Goal: Task Accomplishment & Management: Use online tool/utility

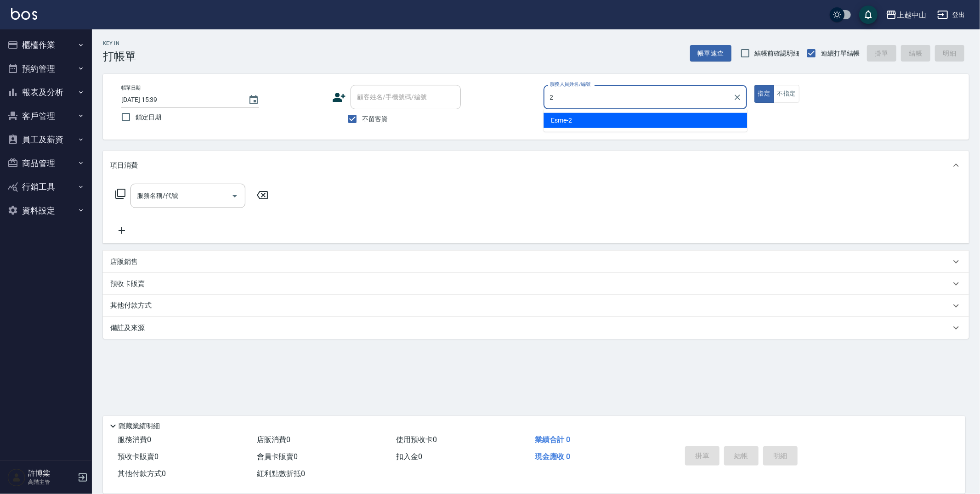
type input "Esme-2"
type button "true"
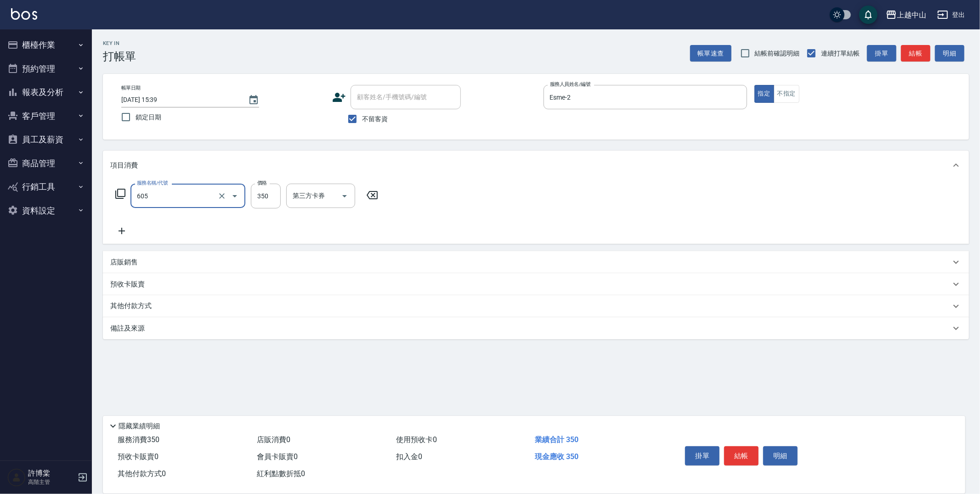
type input "洗髮 (女)(605)"
type input "[PERSON_NAME]-33"
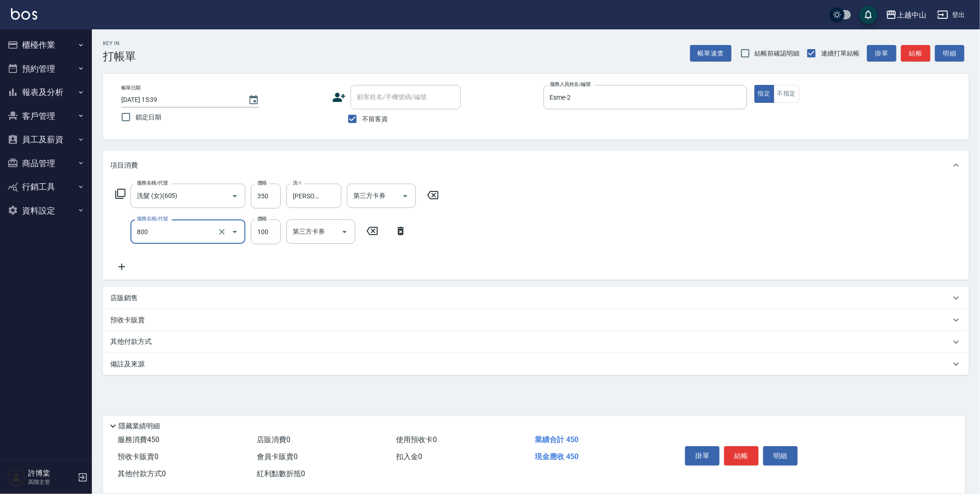
type input "梳髮(800)"
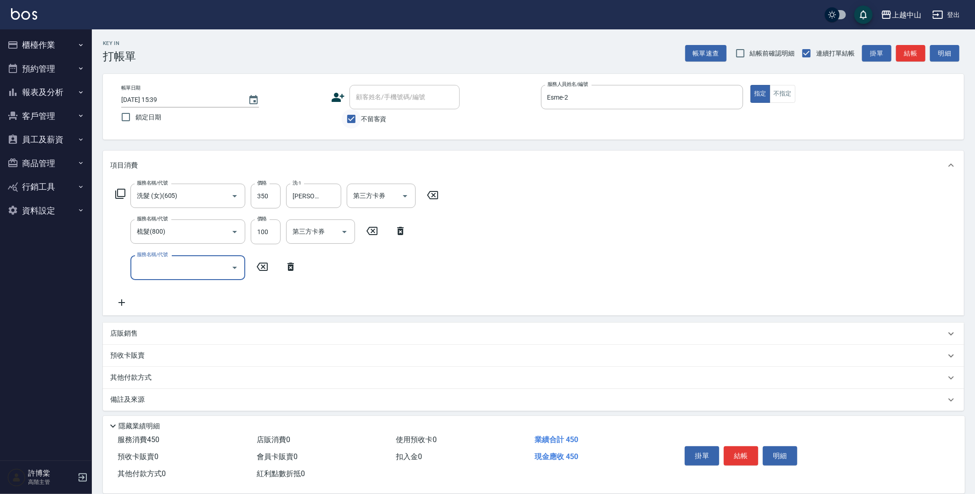
click at [356, 122] on input "不留客資" at bounding box center [351, 118] width 19 height 19
checkbox input "false"
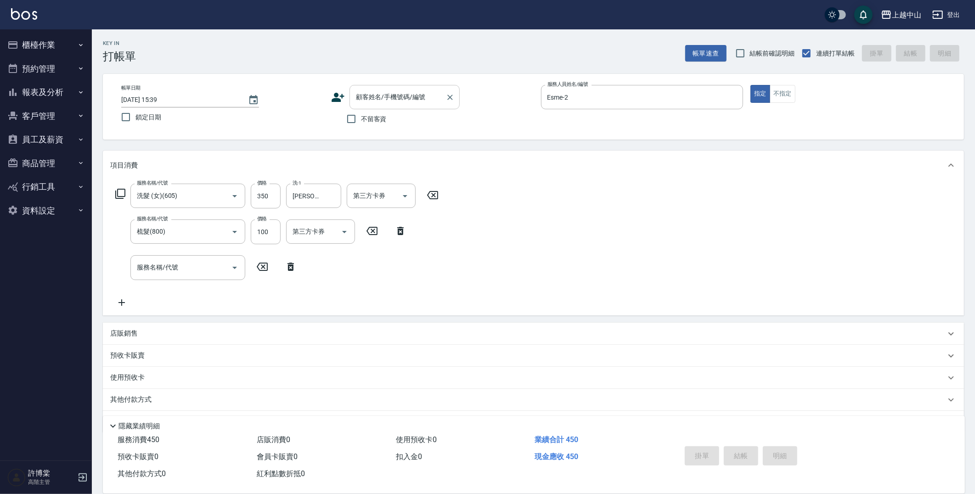
click at [372, 103] on input "顧客姓名/手機號碼/編號" at bounding box center [398, 97] width 88 height 16
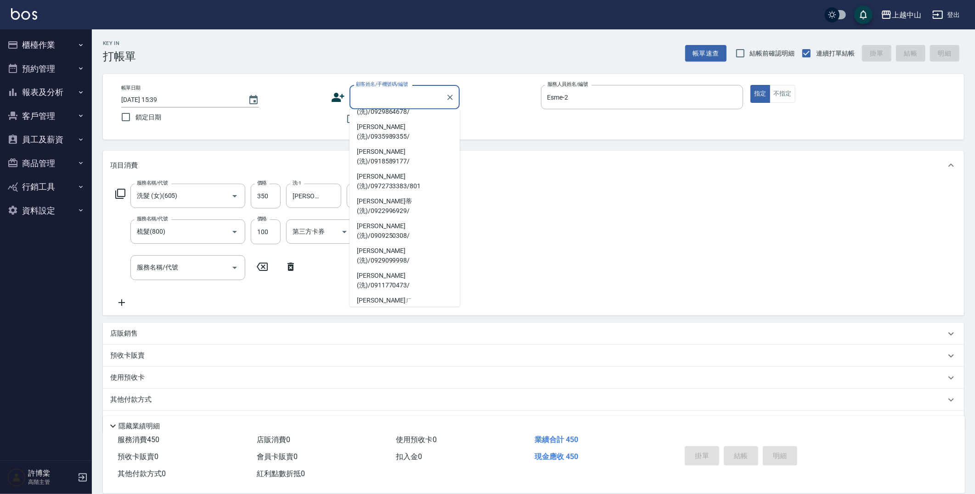
scroll to position [96, 0]
click at [428, 413] on li "[PERSON_NAME](洗)/0905083761/" at bounding box center [404, 425] width 110 height 25
type input "[PERSON_NAME](洗)/0905083761/"
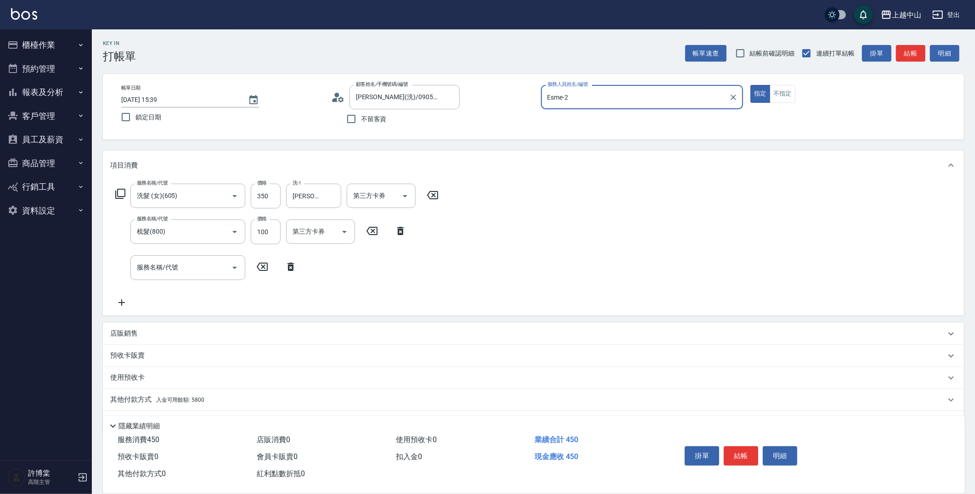
scroll to position [25, 0]
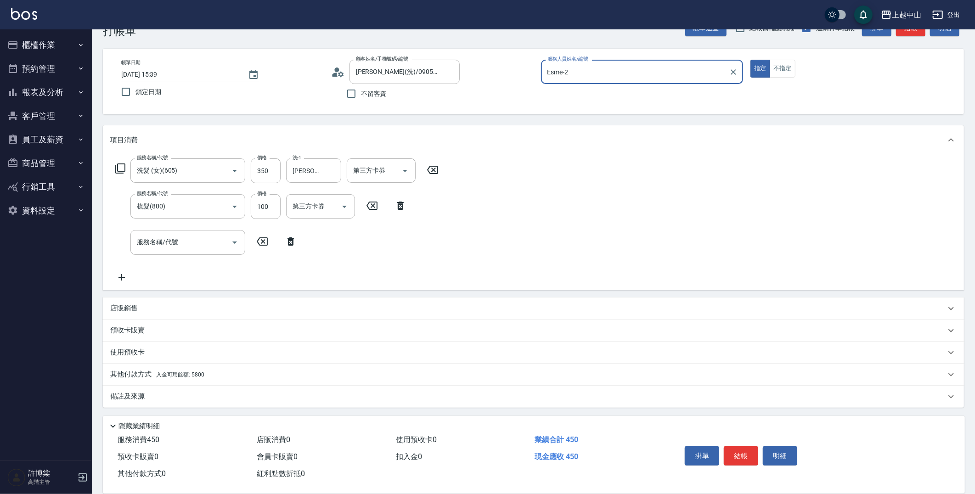
click at [203, 377] on p "其他付款方式 入金可用餘額: 5800" at bounding box center [157, 375] width 94 height 10
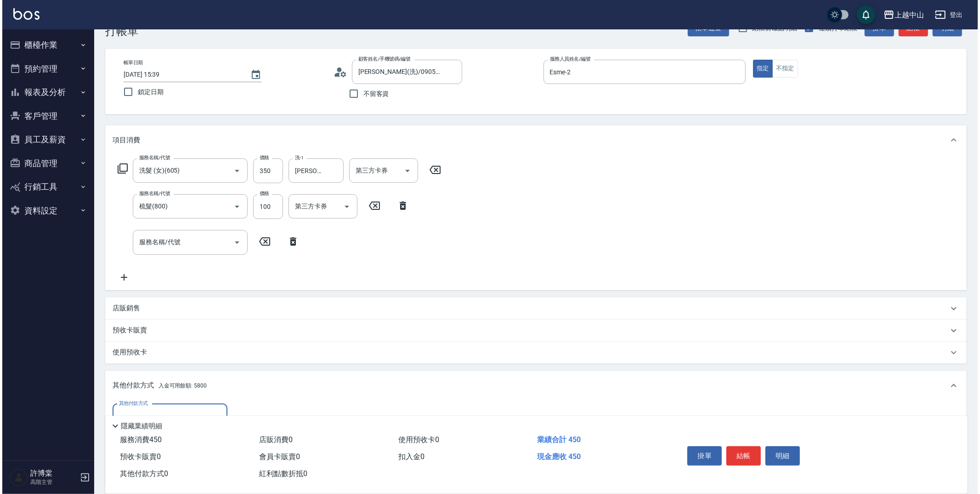
scroll to position [134, 0]
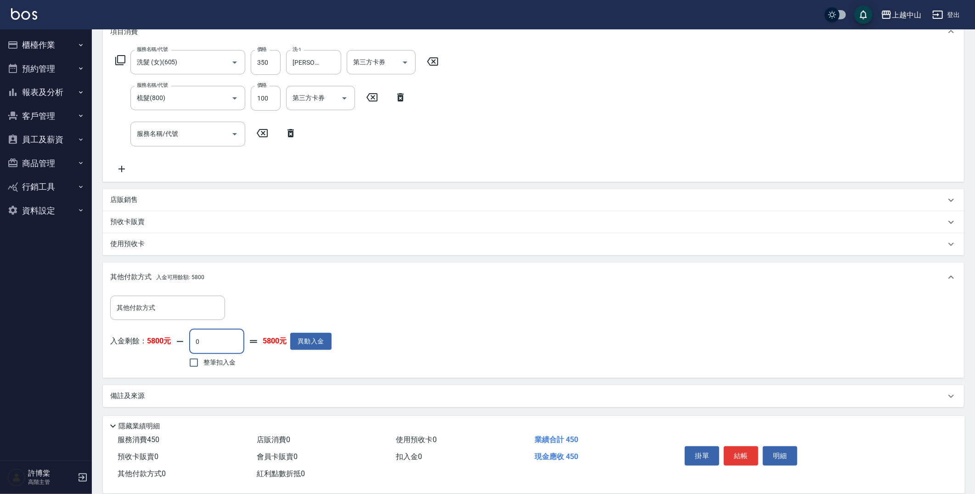
click at [198, 342] on input "0" at bounding box center [216, 341] width 55 height 25
type input "350"
click at [778, 449] on button "明細" at bounding box center [780, 455] width 34 height 19
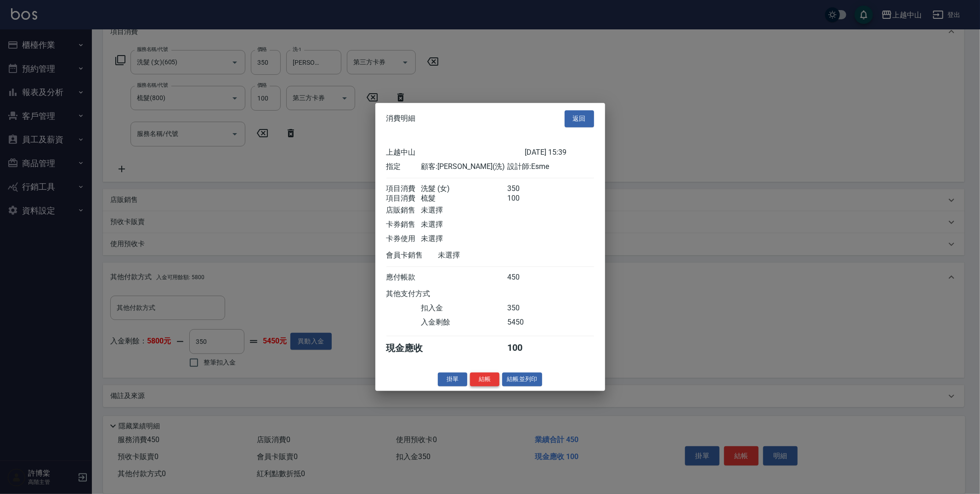
click at [497, 383] on button "結帳" at bounding box center [484, 379] width 29 height 14
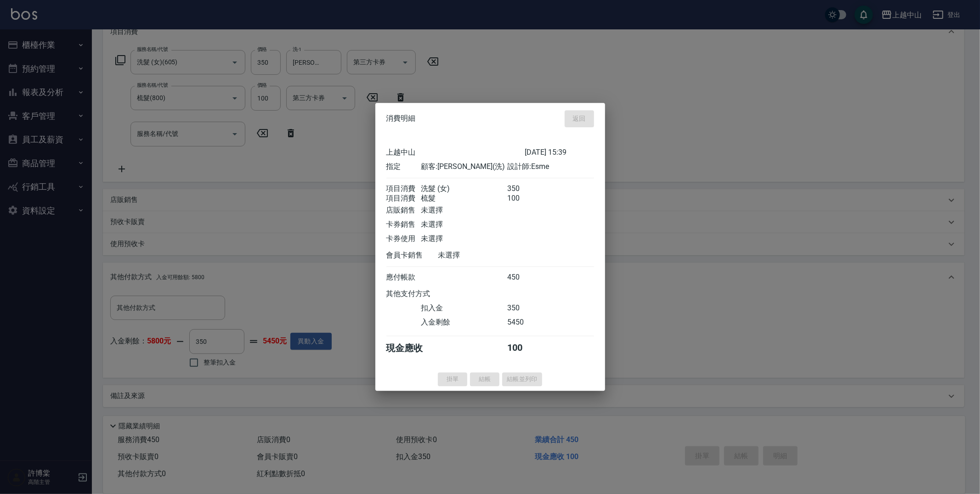
type input "[DATE] 15:43"
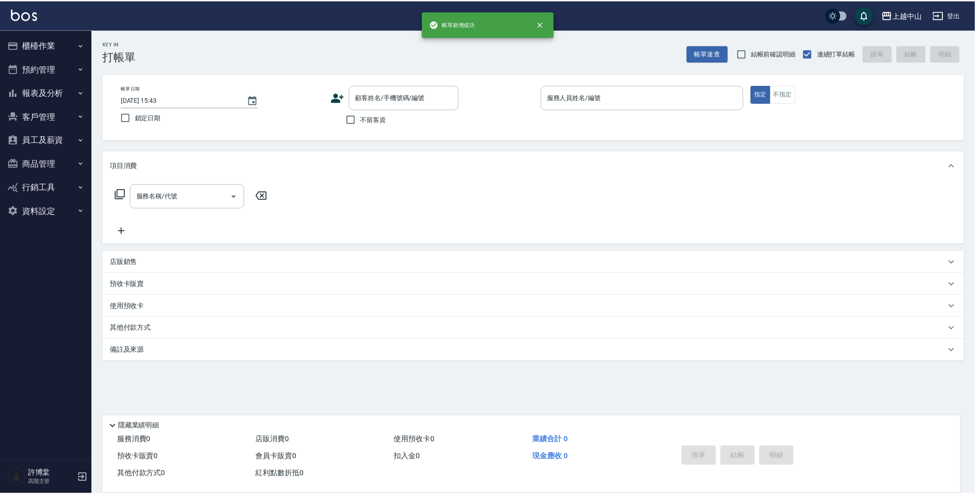
scroll to position [0, 0]
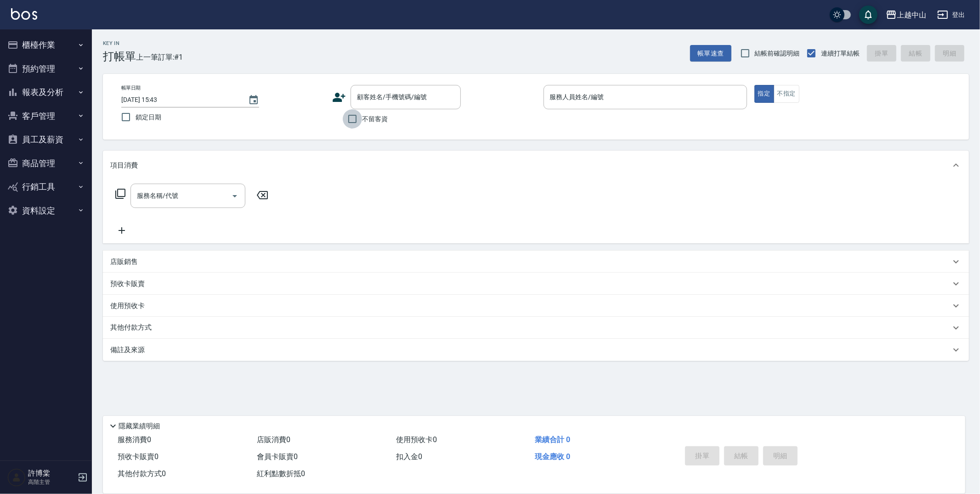
click at [361, 127] on input "不留客資" at bounding box center [352, 118] width 19 height 19
checkbox input "true"
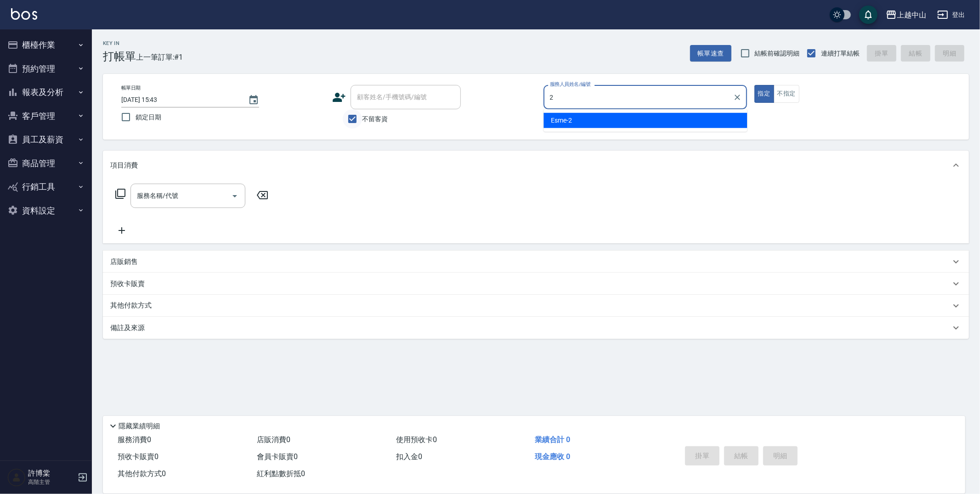
type input "Esme-2"
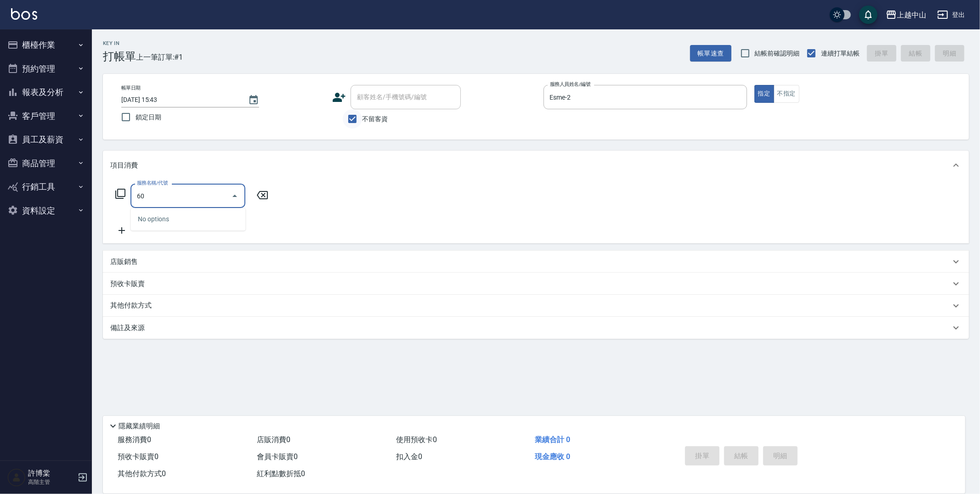
type input "6"
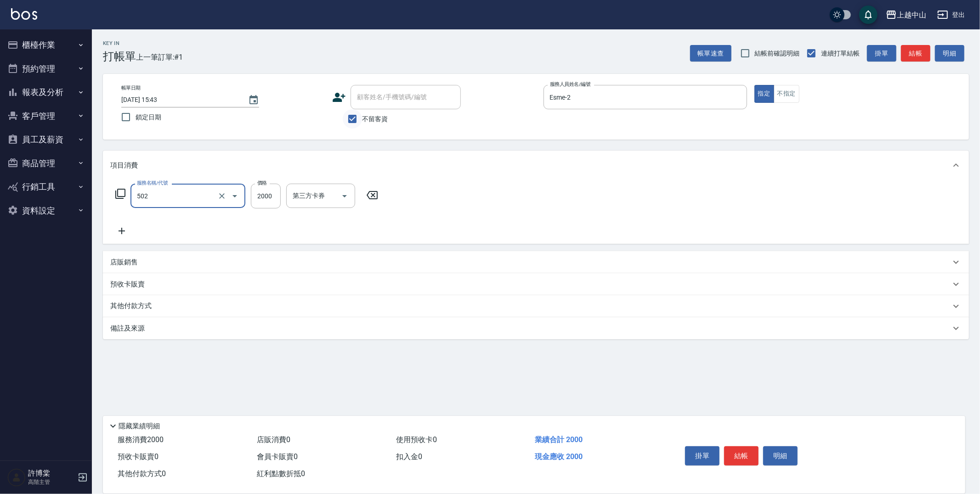
type input "染髮2000以上(502)"
type input "2600"
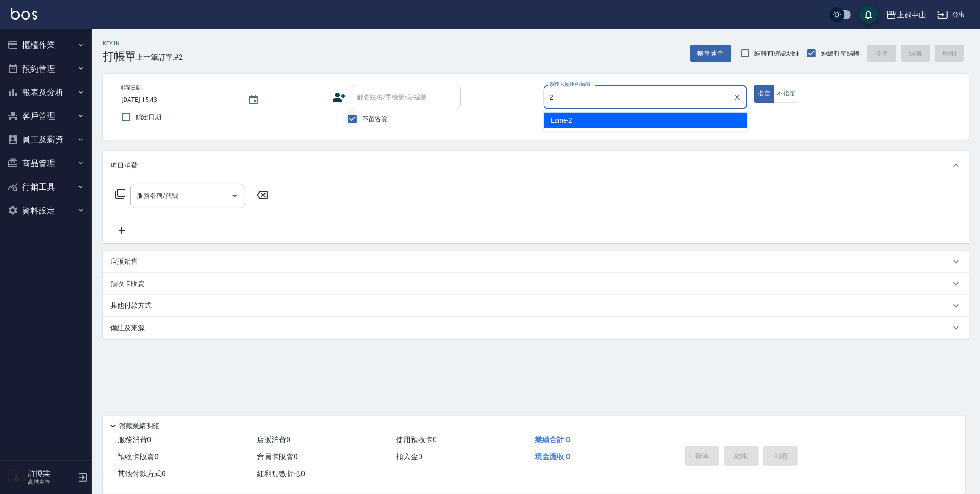
type input "Esme-2"
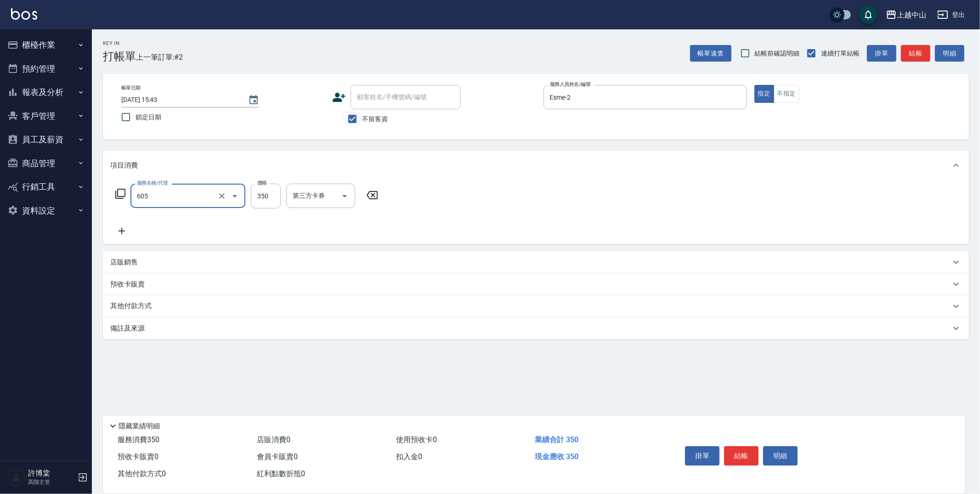
type input "洗髮 (女)(605)"
type input "400"
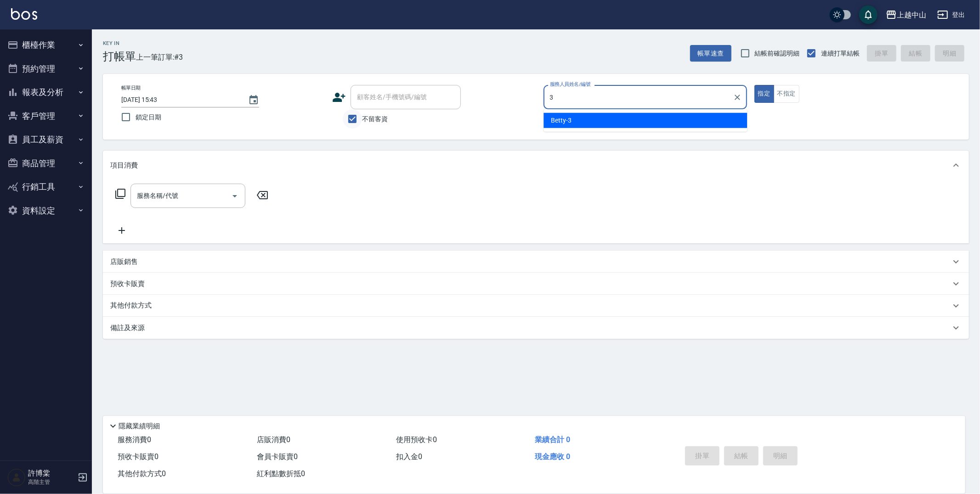
type input "Betty-3"
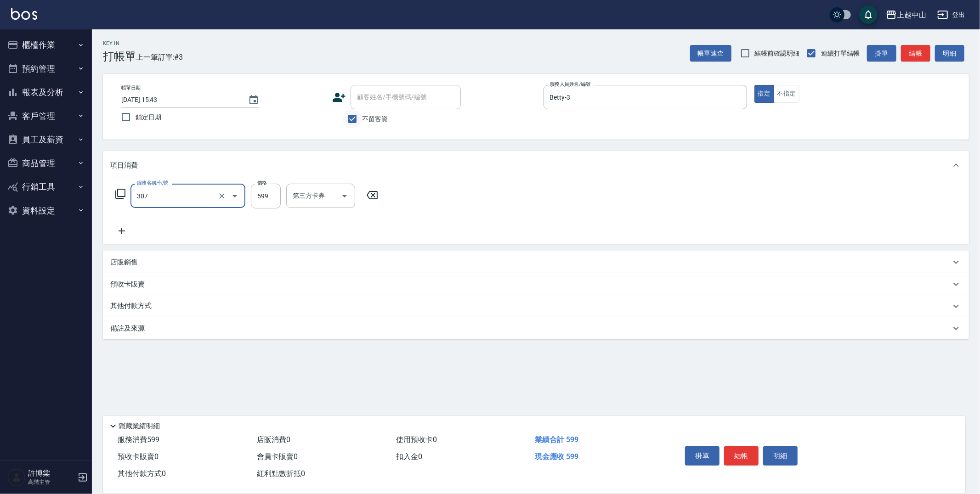
type input "森精萃角質調理髮浴(307)"
type input "600"
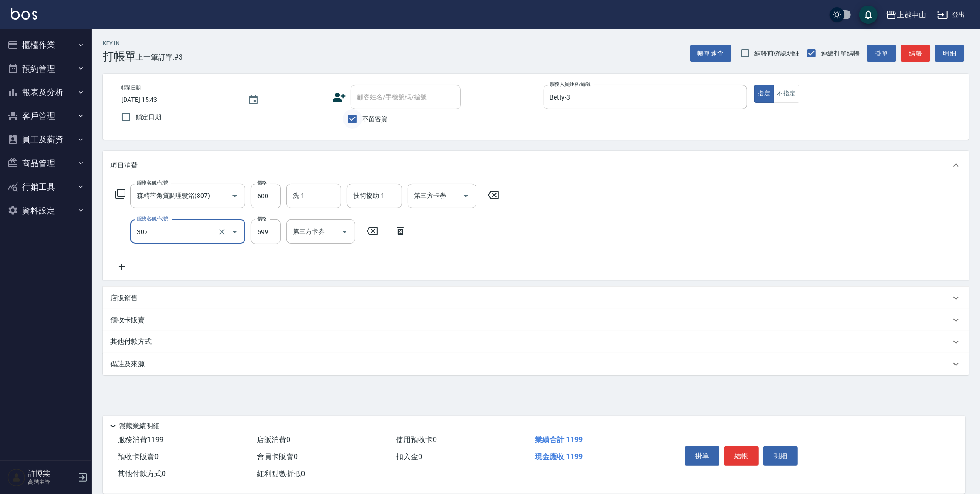
type input "森精萃角質調理髮浴(307)"
type input "600"
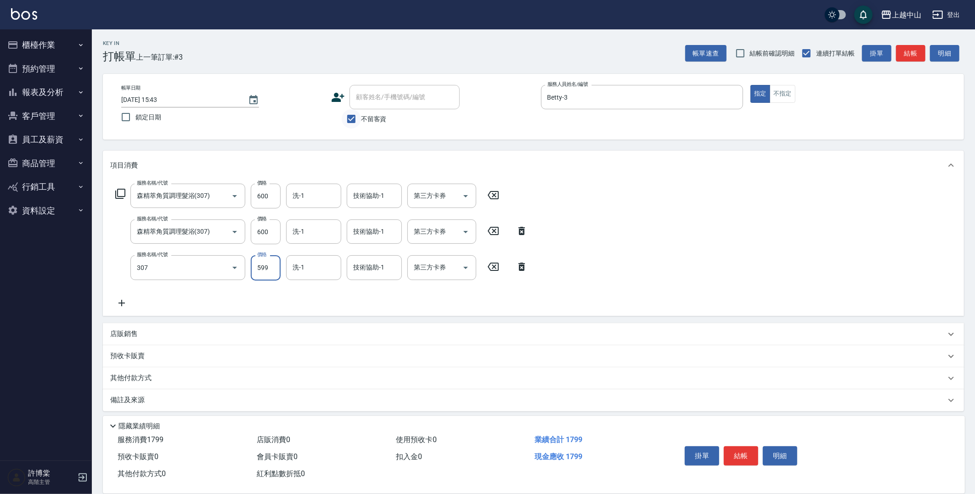
type input "森精萃角質調理髮浴(307)"
type input "600"
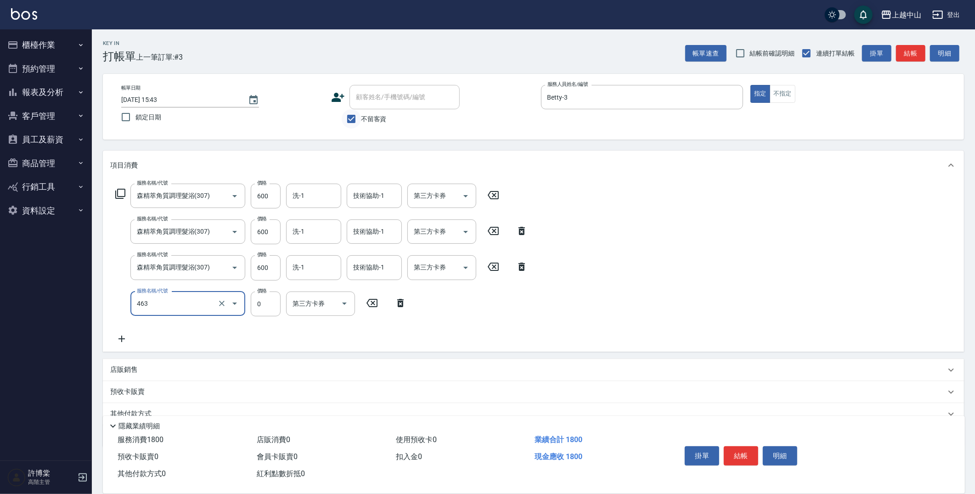
type input "護髮卡使用(463)"
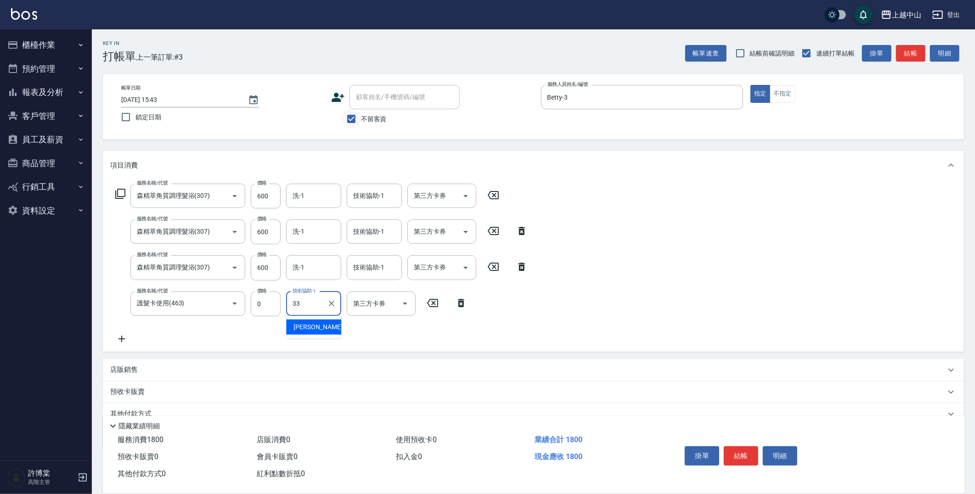
type input "[PERSON_NAME]-33"
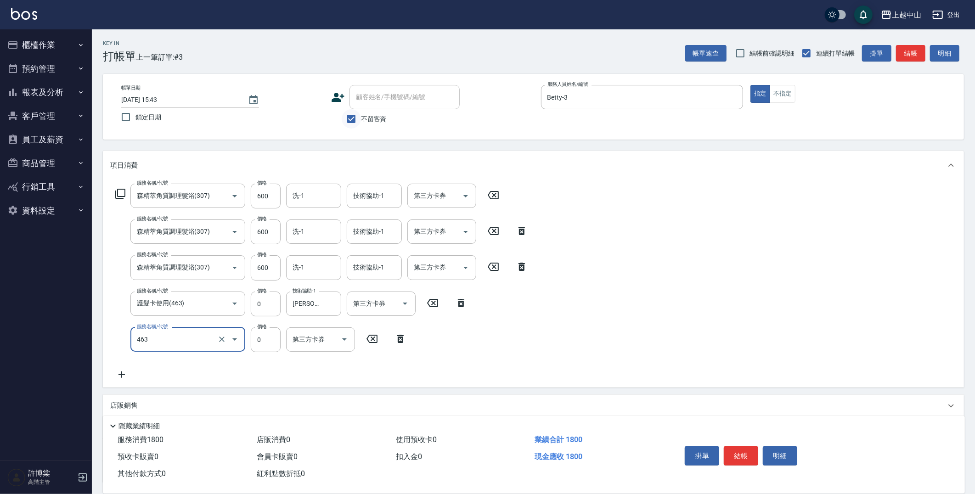
type input "護髮卡使用(463)"
type input "[PERSON_NAME]-39"
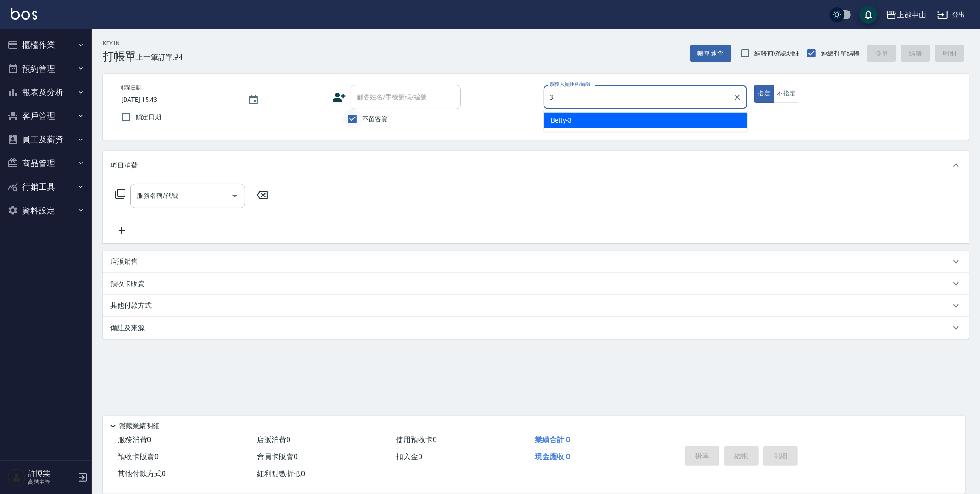
type input "Betty-3"
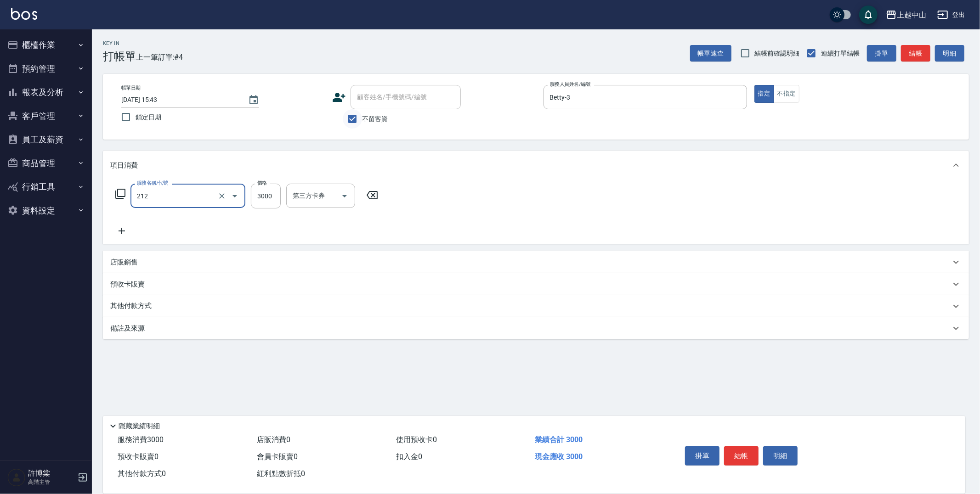
type input "溫朔燙髮3000(212)"
type input "3000"
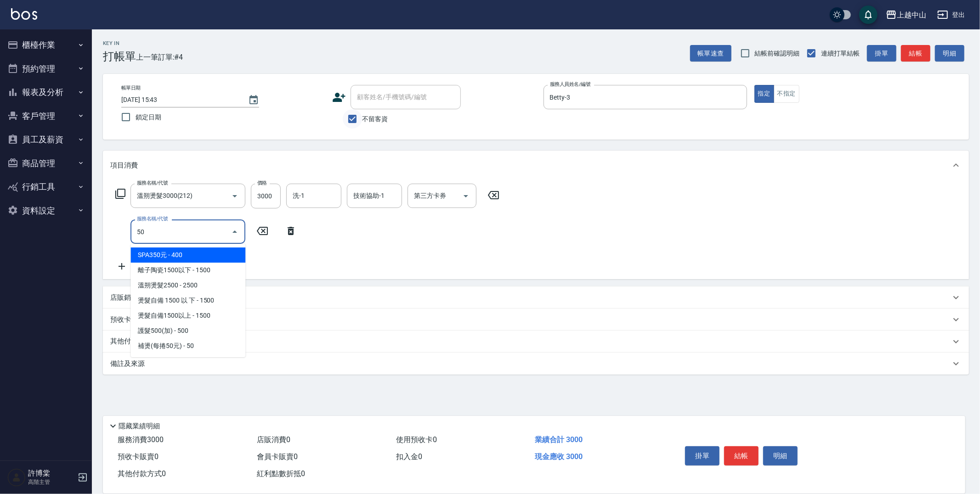
type input "503"
type input "5"
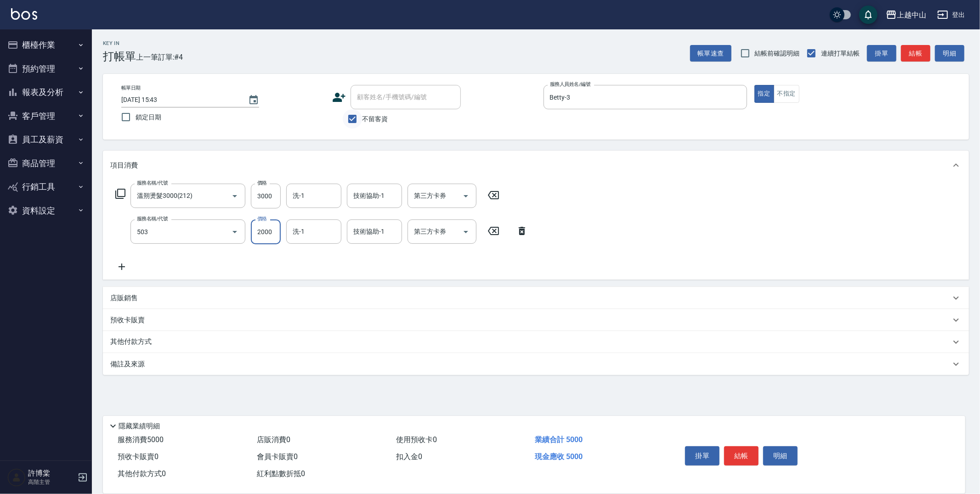
type input "染髮2000以下(503)"
type input "1500"
type input "[PERSON_NAME]-33"
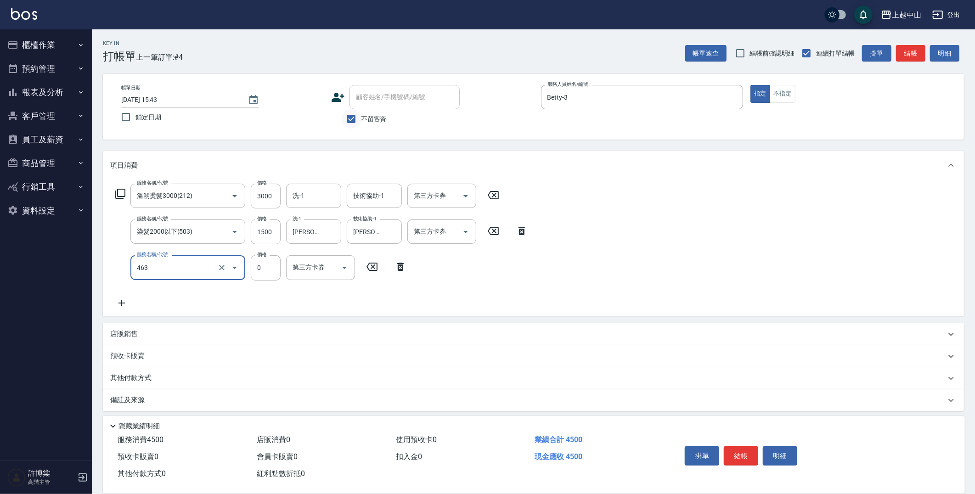
type input "護髮卡使用(463)"
click at [330, 266] on input "技術協助-1" at bounding box center [313, 267] width 47 height 16
type input "[PERSON_NAME]-33"
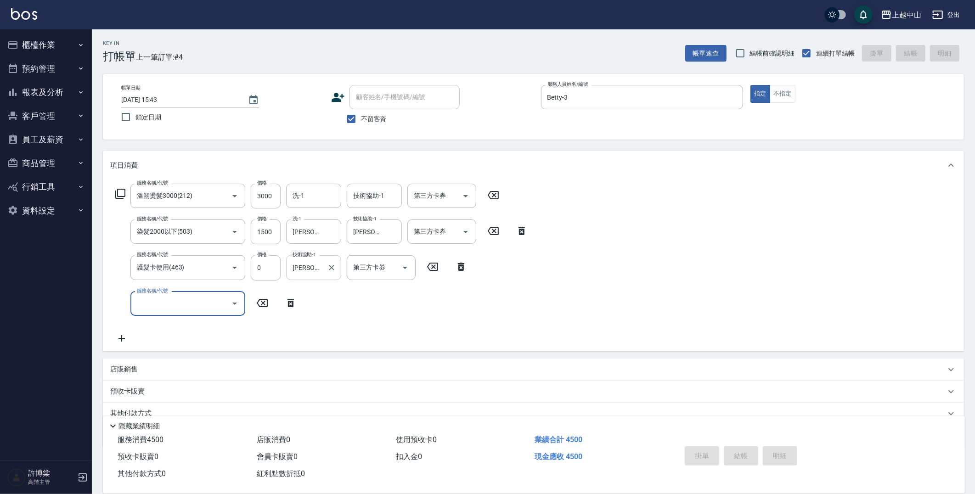
type input "[DATE] 15:44"
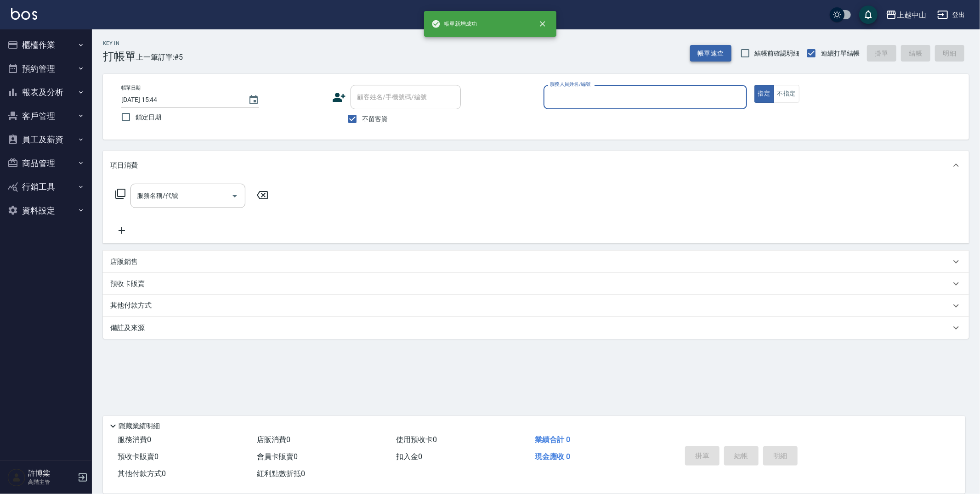
click at [713, 51] on button "帳單速查" at bounding box center [710, 53] width 41 height 17
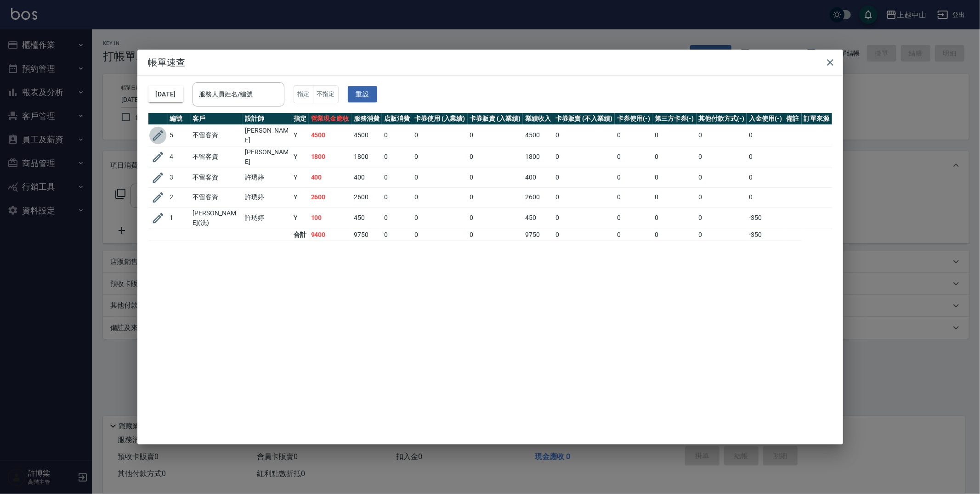
click at [154, 134] on icon "button" at bounding box center [158, 136] width 14 height 14
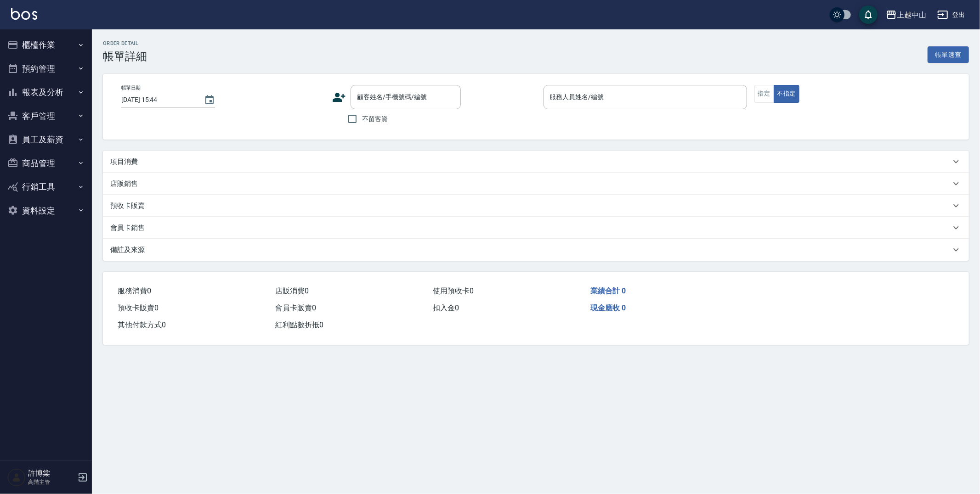
type input "[DATE] 15:43"
checkbox input "true"
type input "Betty-3"
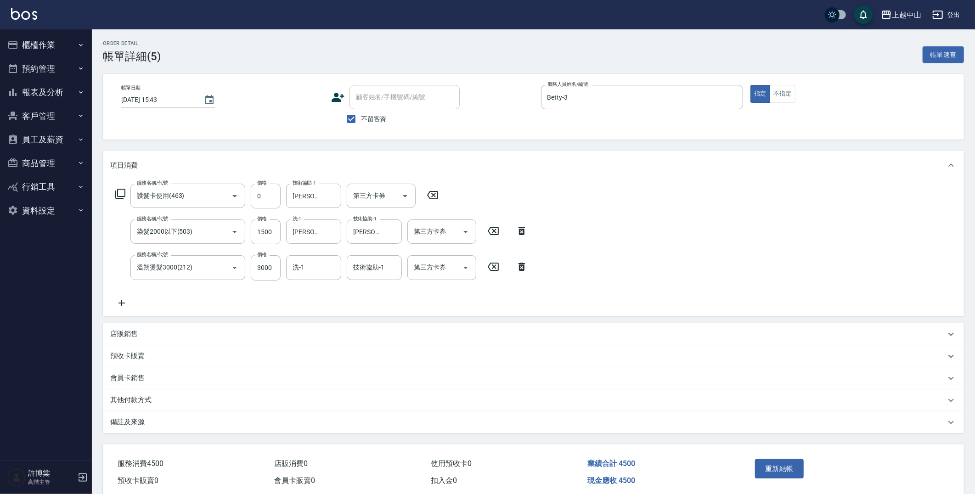
scroll to position [37, 0]
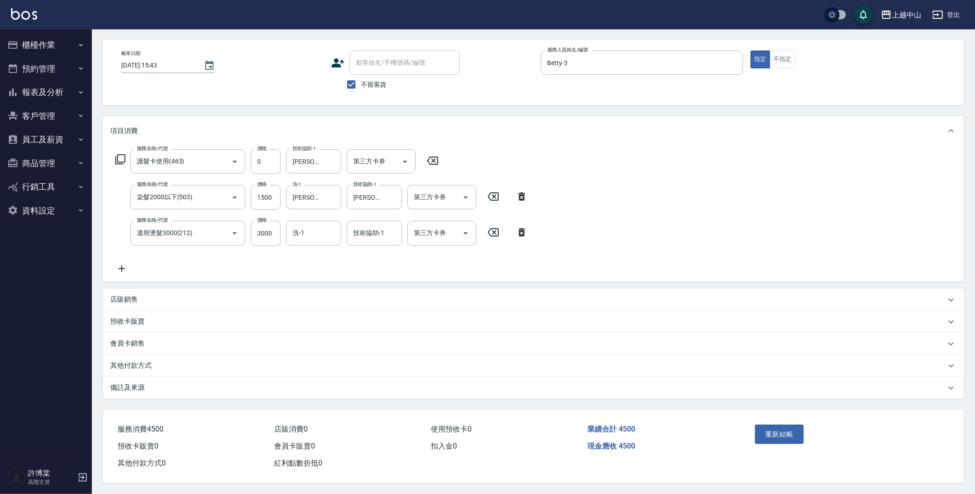
click at [189, 366] on div "其他付款方式" at bounding box center [527, 366] width 835 height 10
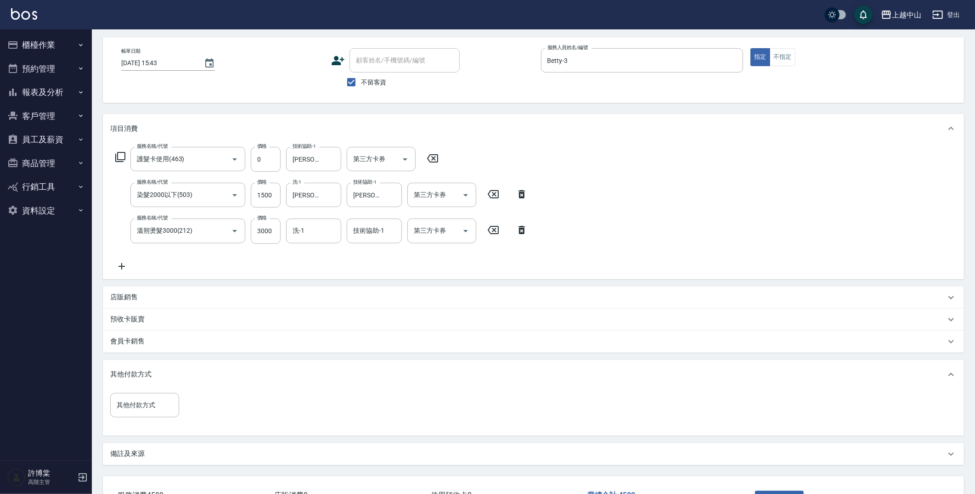
scroll to position [106, 0]
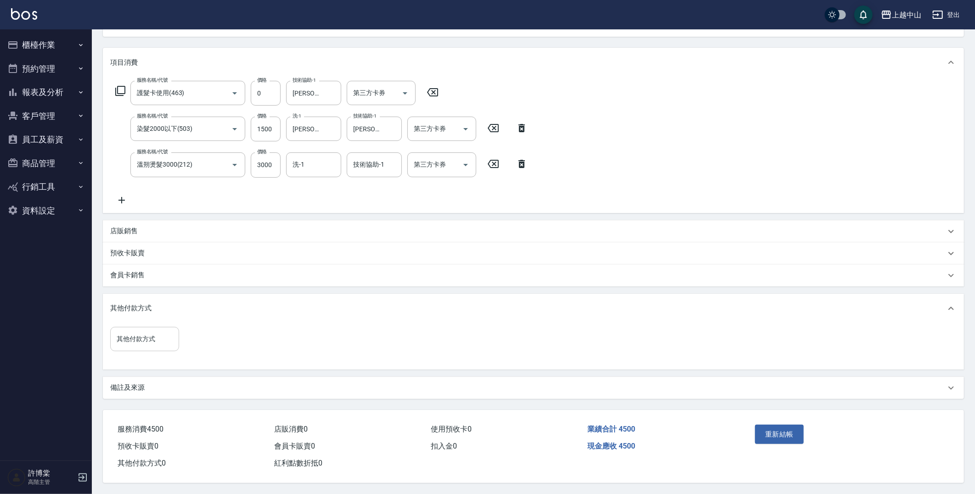
click at [138, 346] on div "其他付款方式" at bounding box center [144, 339] width 69 height 24
click at [159, 411] on span "信用卡" at bounding box center [144, 407] width 69 height 15
type input "信用卡"
click at [193, 334] on input "0" at bounding box center [219, 339] width 69 height 25
type input "4500"
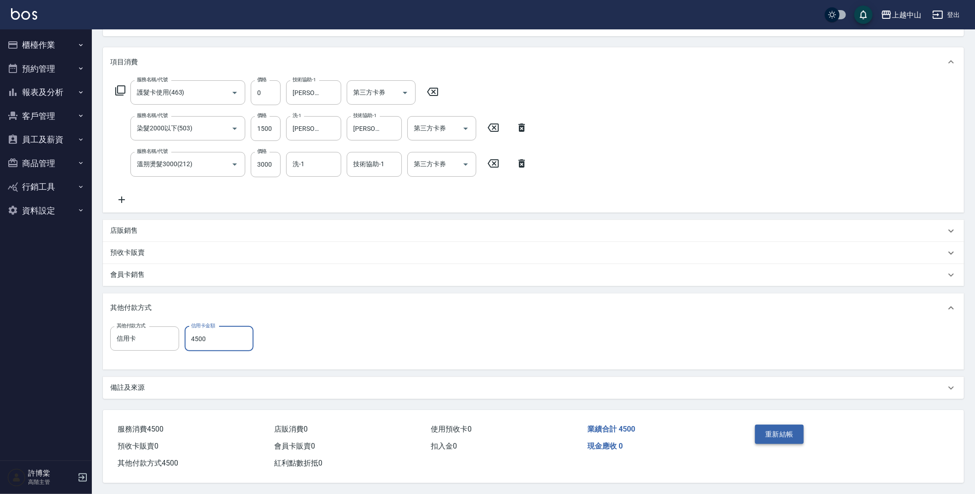
click at [789, 438] on button "重新結帳" at bounding box center [779, 434] width 49 height 19
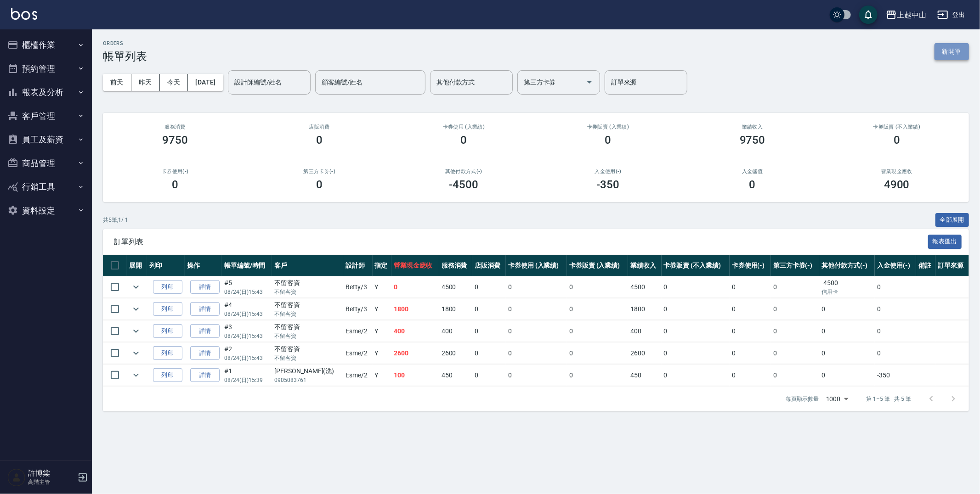
drag, startPoint x: 755, startPoint y: 317, endPoint x: 962, endPoint y: 53, distance: 335.6
click at [962, 53] on button "新開單" at bounding box center [951, 51] width 34 height 17
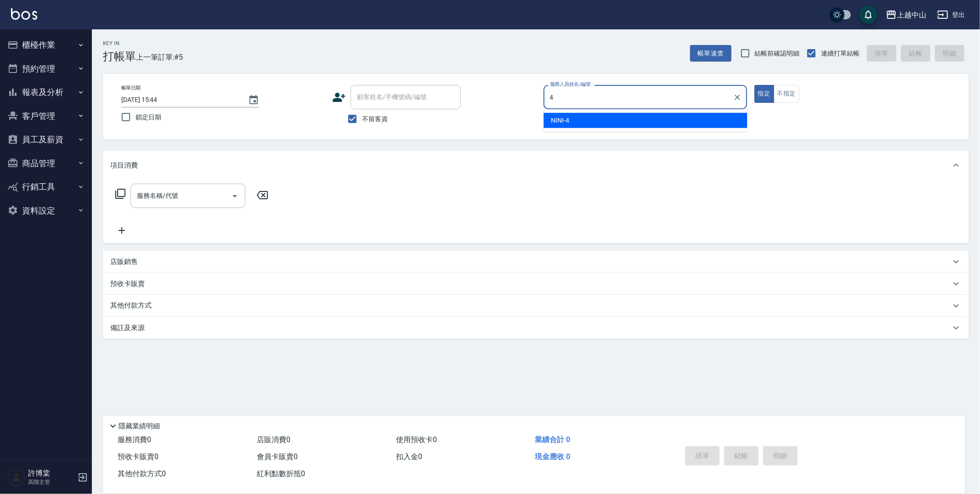
type input "NINI-4"
type button "true"
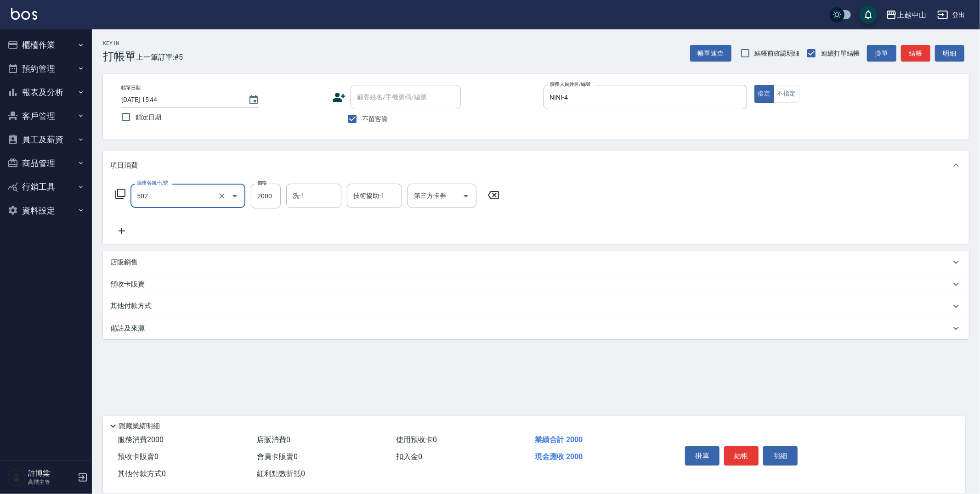
type input "染髮2000以上(502)"
type input "4000"
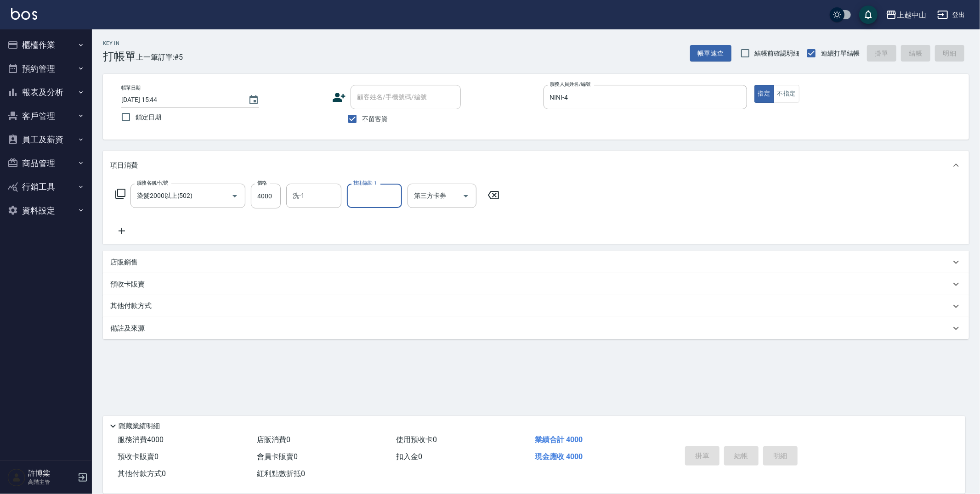
type input "[DATE] 15:45"
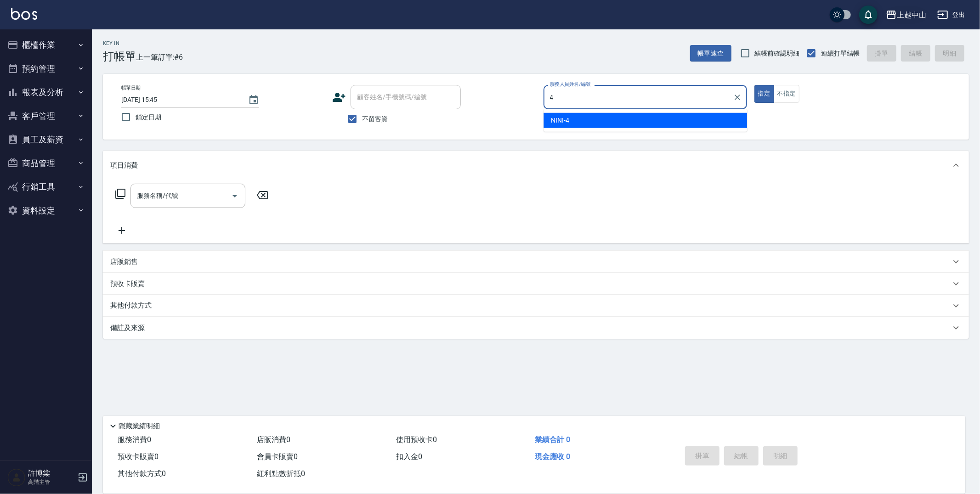
type input "NINI-4"
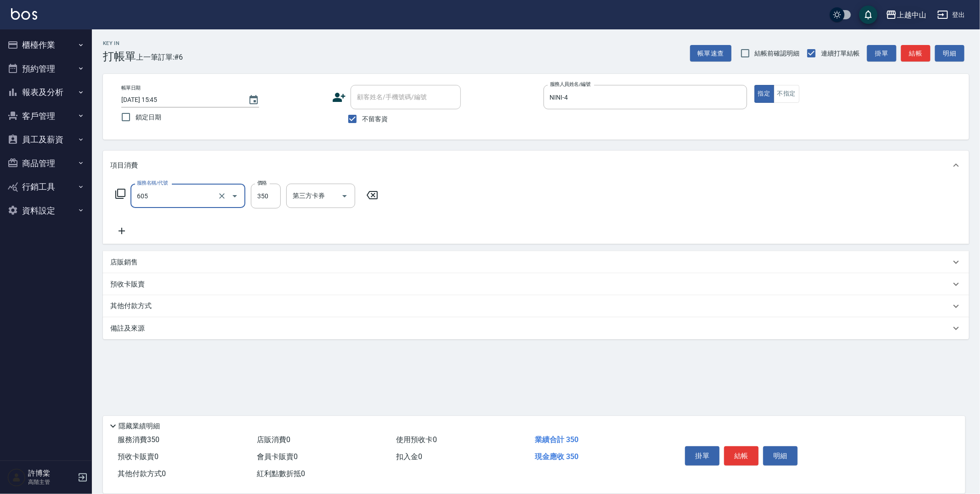
type input "洗髮 (女)(605)"
type input "400"
type input "[PERSON_NAME]-33"
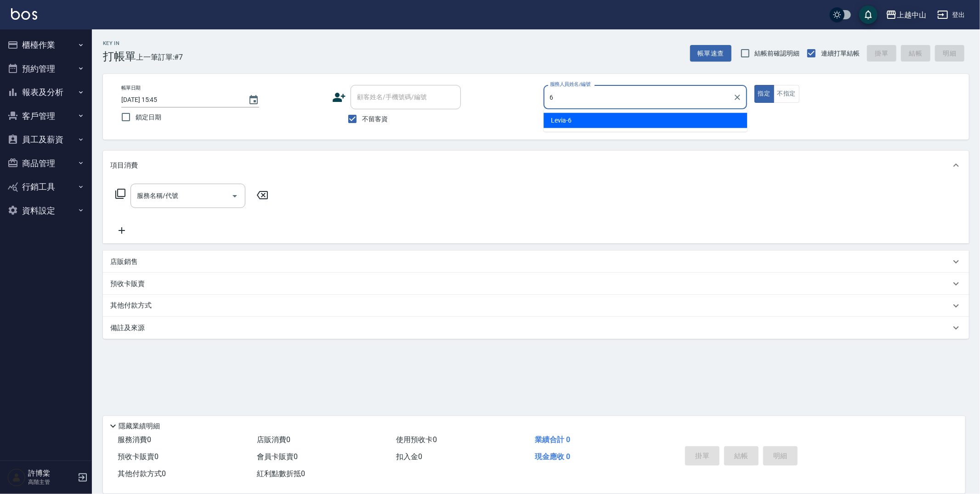
type input "Levia-6"
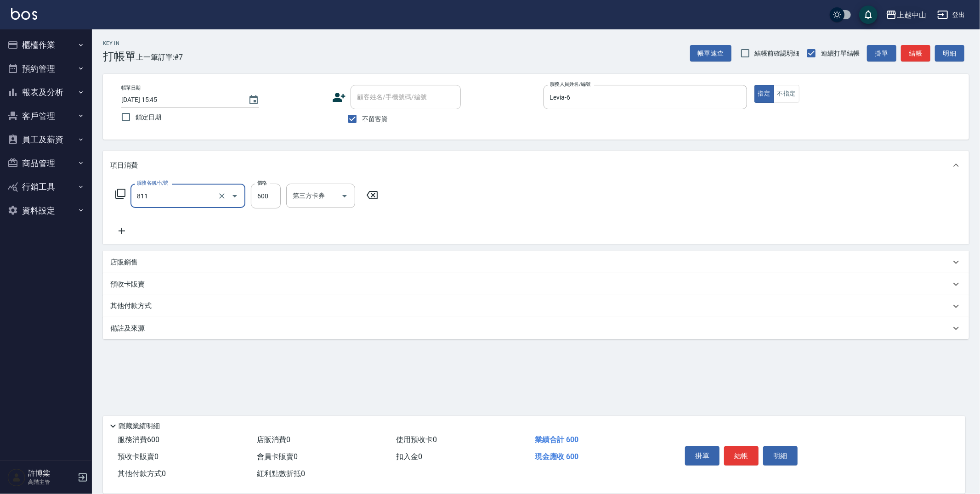
type input "洗+剪(811)"
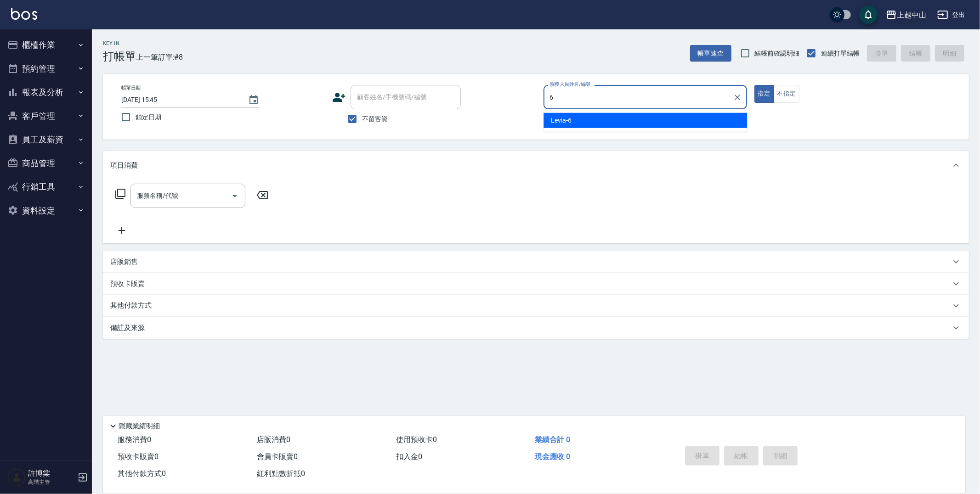
type input "Levia-6"
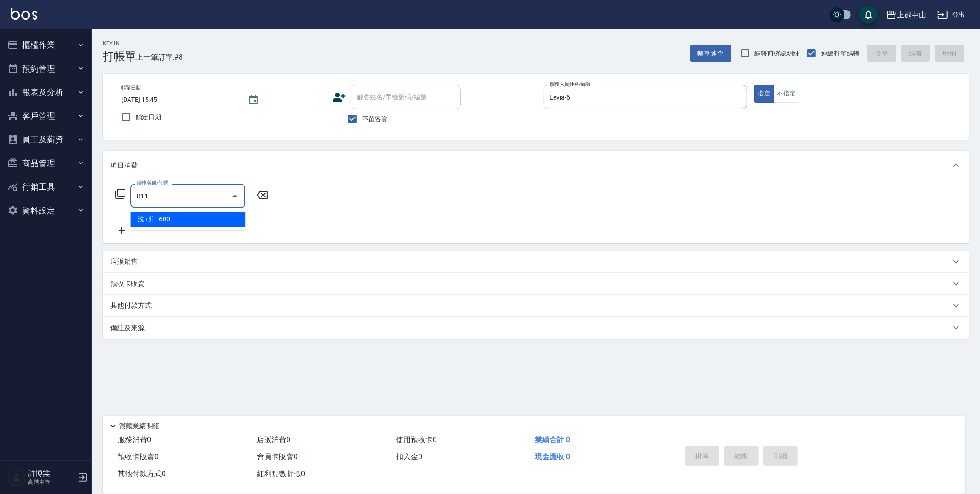
type input "洗+剪(811)"
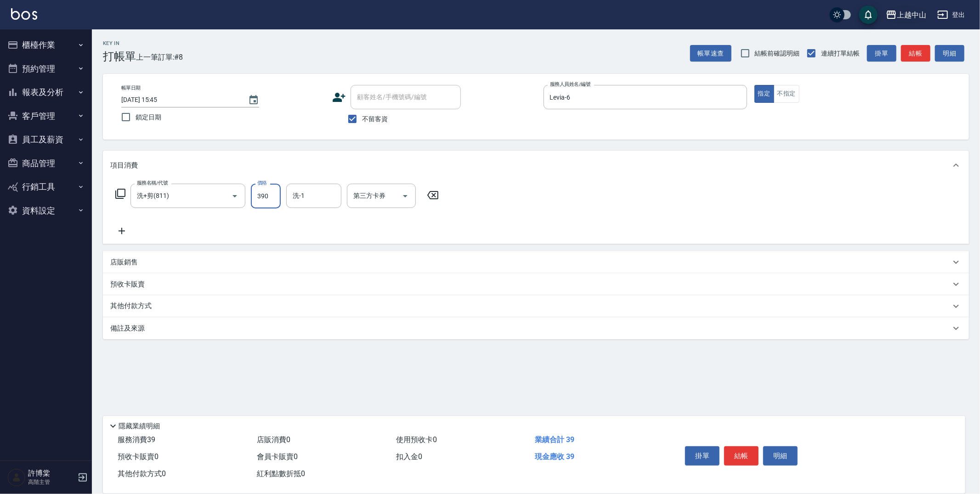
type input "390"
type input "FUNNOW"
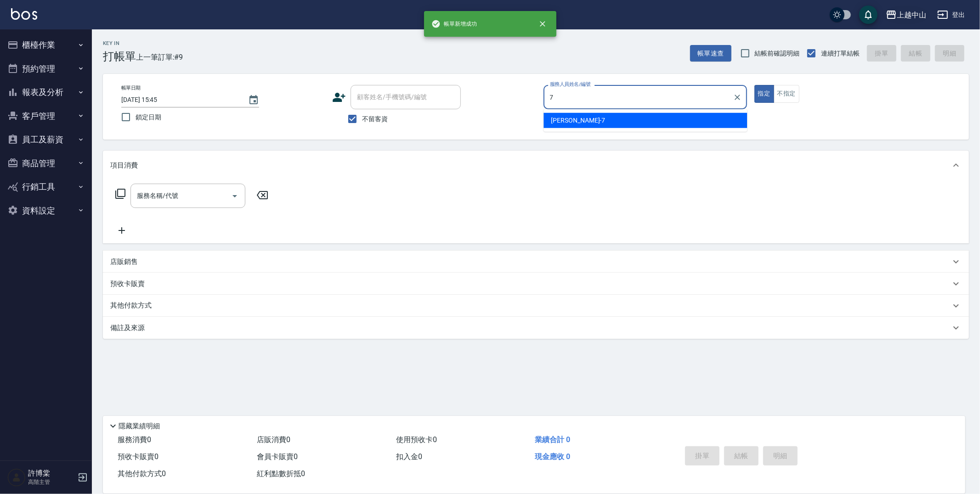
type input "[PERSON_NAME]-7"
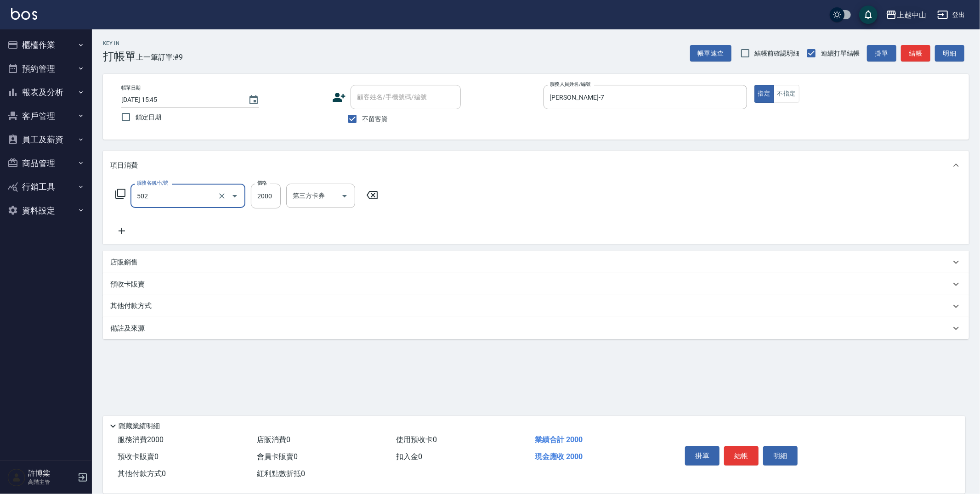
type input "染髮2000以上(502)"
type input "3900"
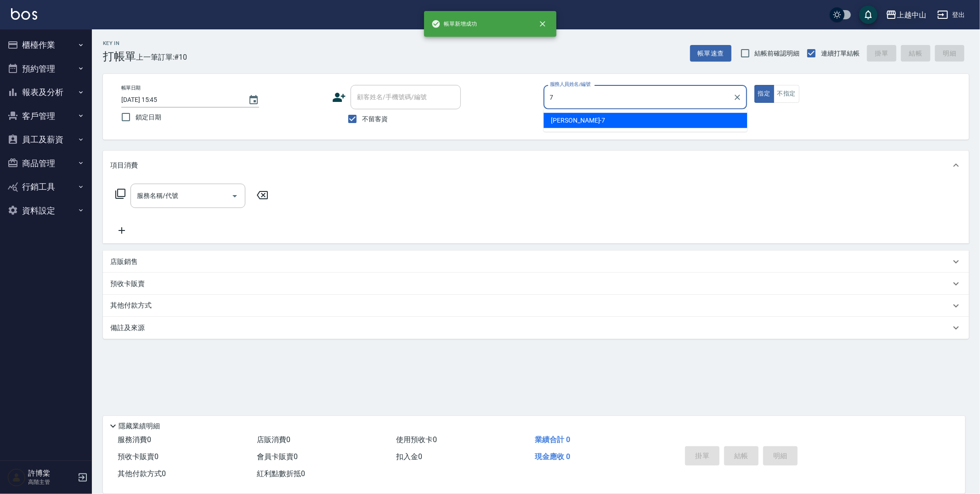
type input "[PERSON_NAME]-7"
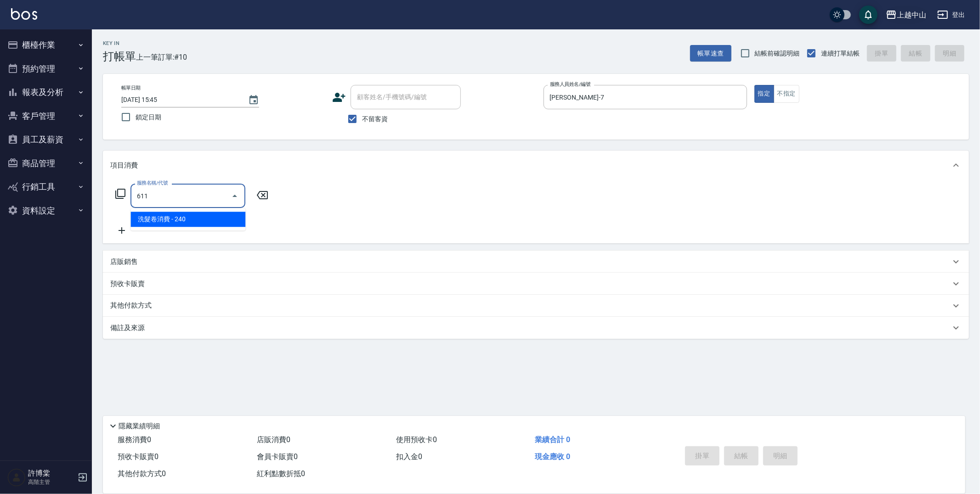
type input "洗髮卷消費(611)"
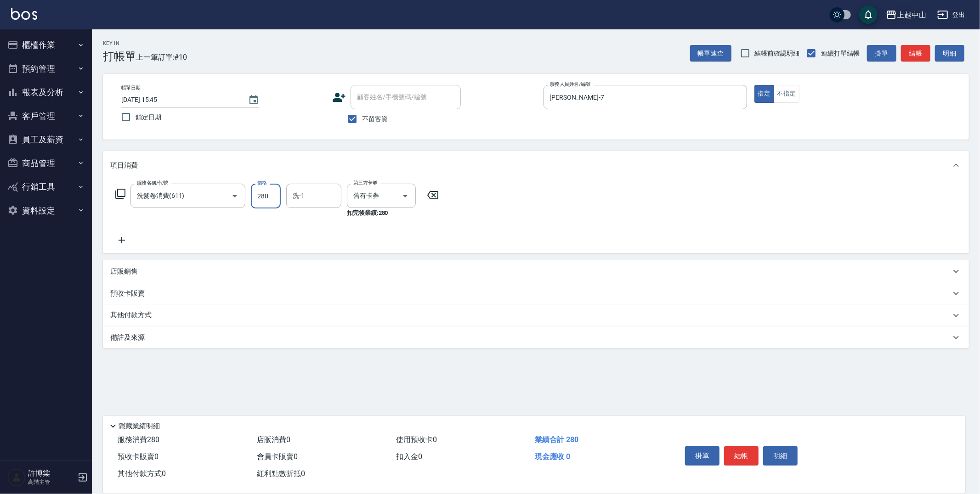
type input "280"
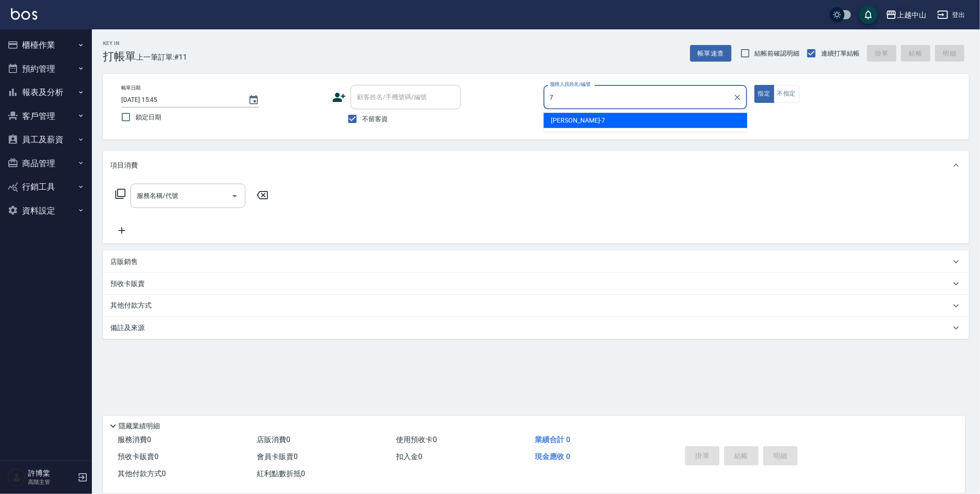
type input "[PERSON_NAME]-7"
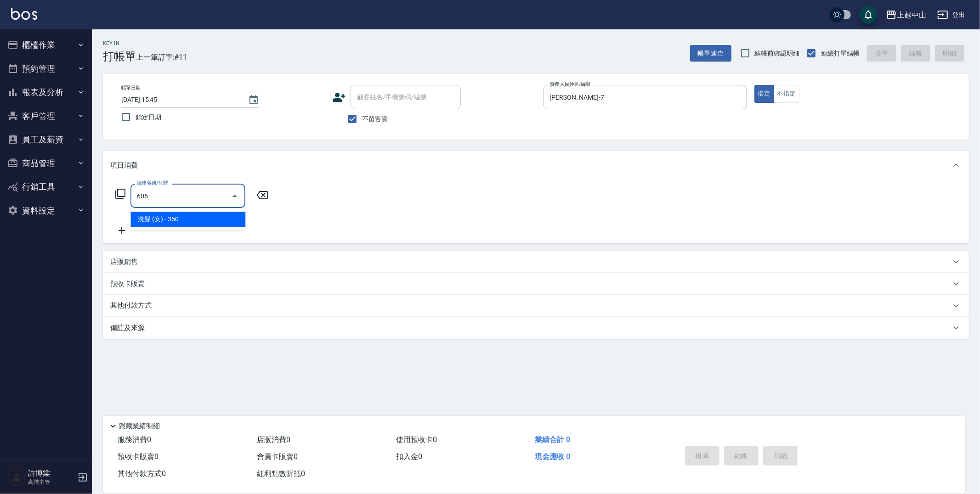
type input "洗髮 (女)(605)"
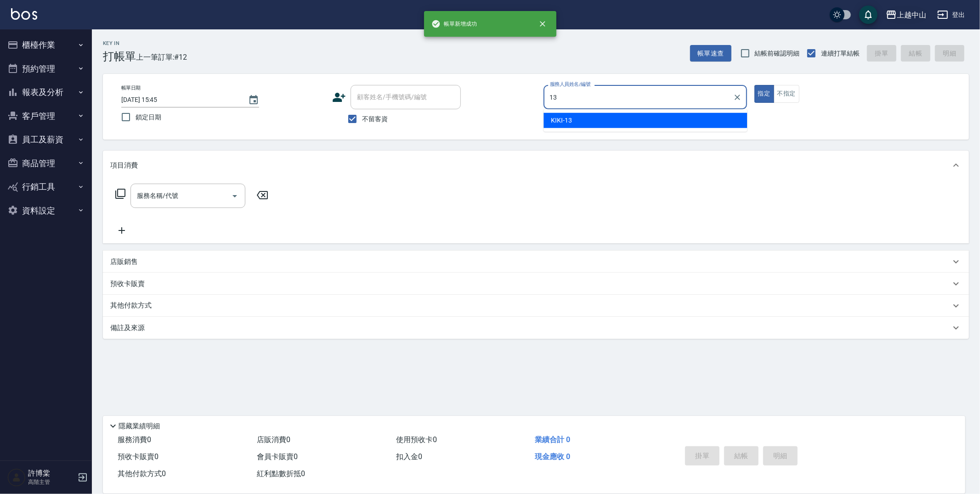
type input "KIKI-13"
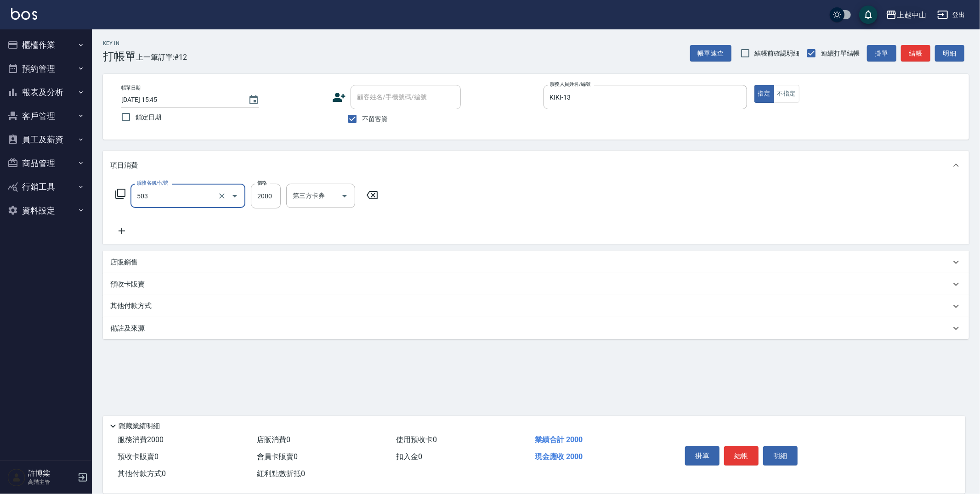
type input "染髮2000以下(503)"
type input "1280"
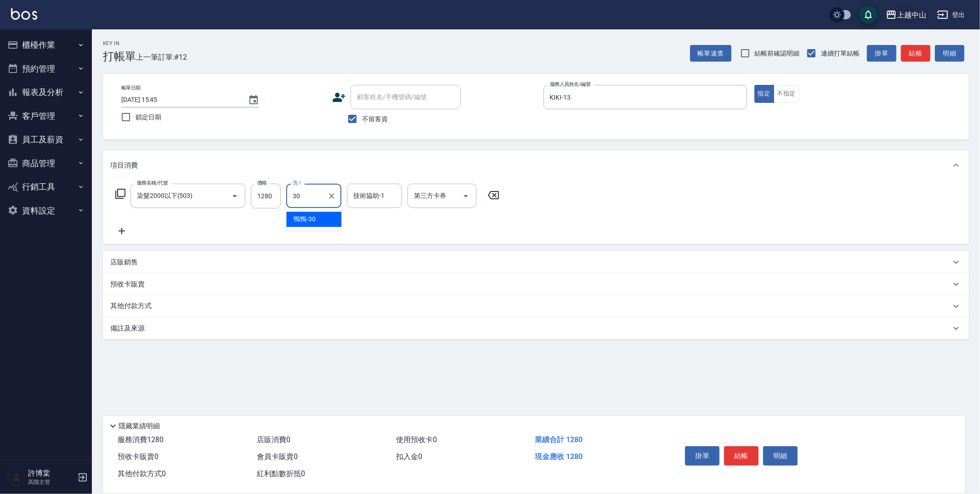
type input "鴨鴨-30"
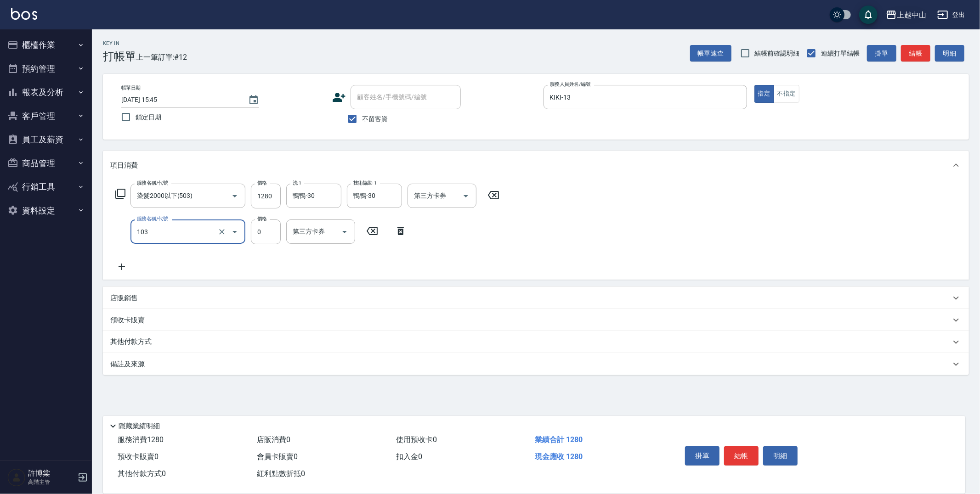
type input "頭皮系列消卡949(103)"
type input "鴨鴨-30"
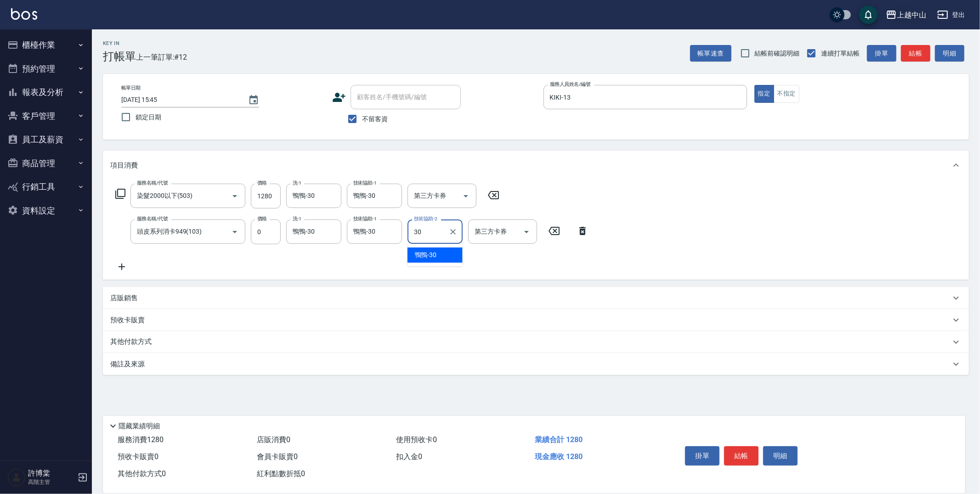
type input "鴨鴨-30"
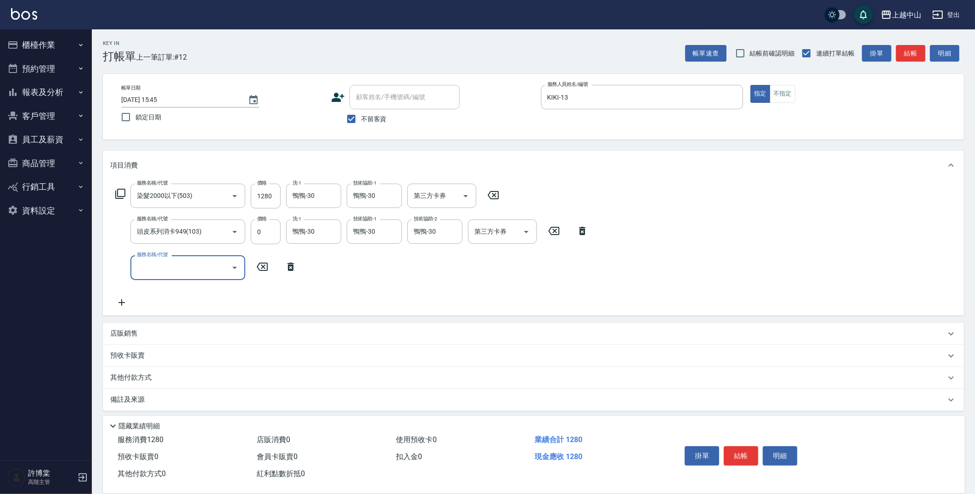
click at [580, 232] on icon at bounding box center [582, 231] width 6 height 8
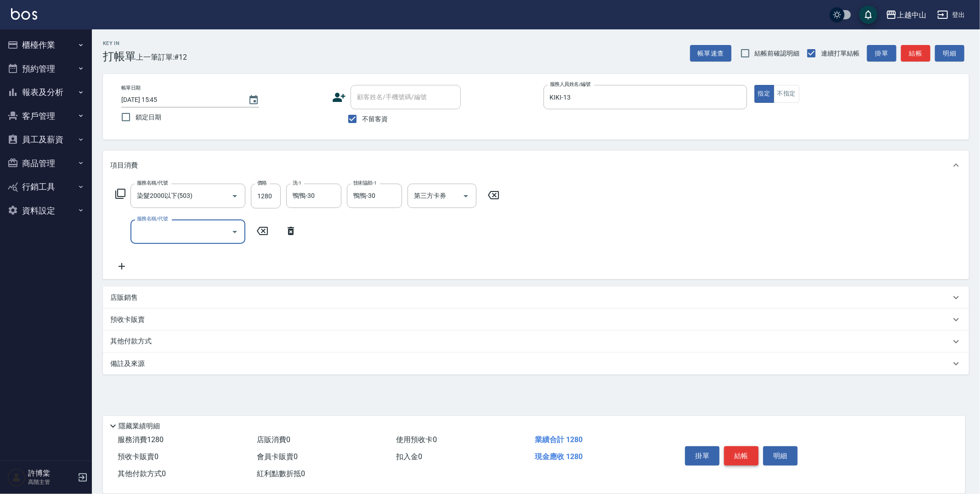
click at [751, 450] on button "結帳" at bounding box center [741, 455] width 34 height 19
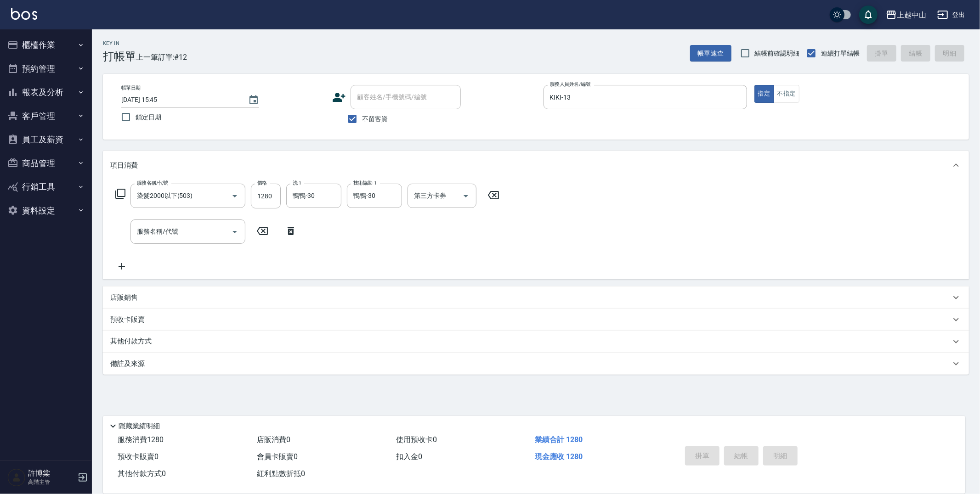
type input "[DATE] 15:46"
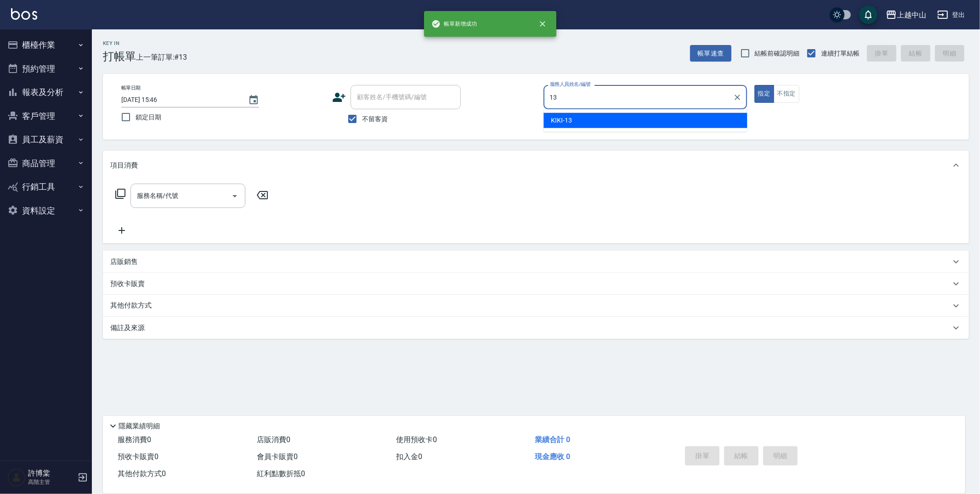
type input "KIKI-13"
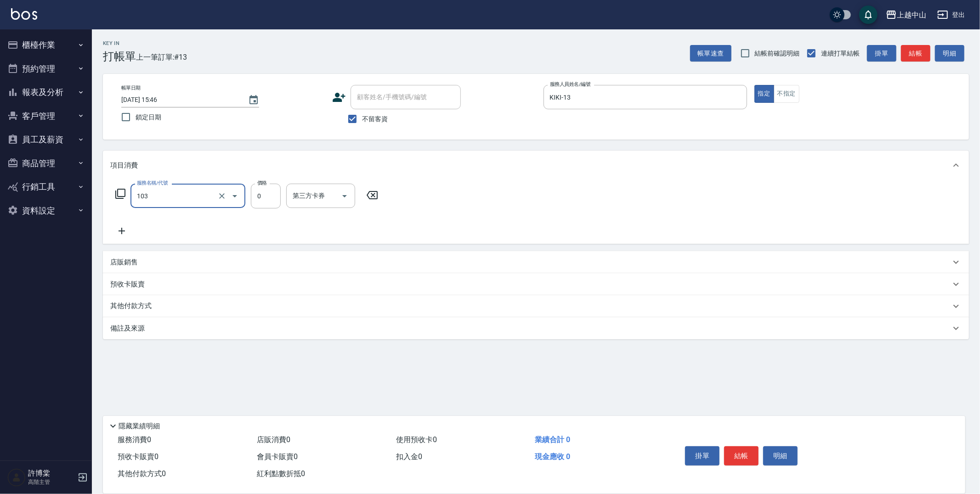
type input "頭皮系列消卡949(103)"
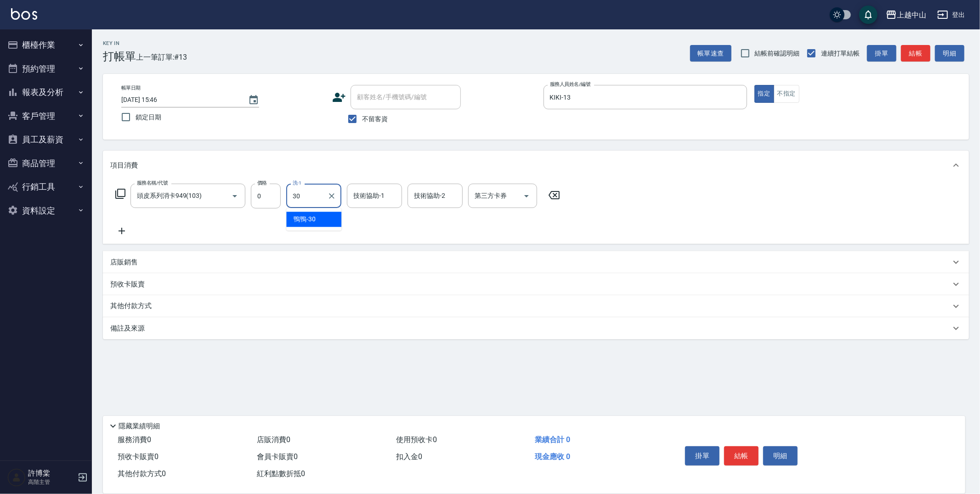
type input "鴨鴨-30"
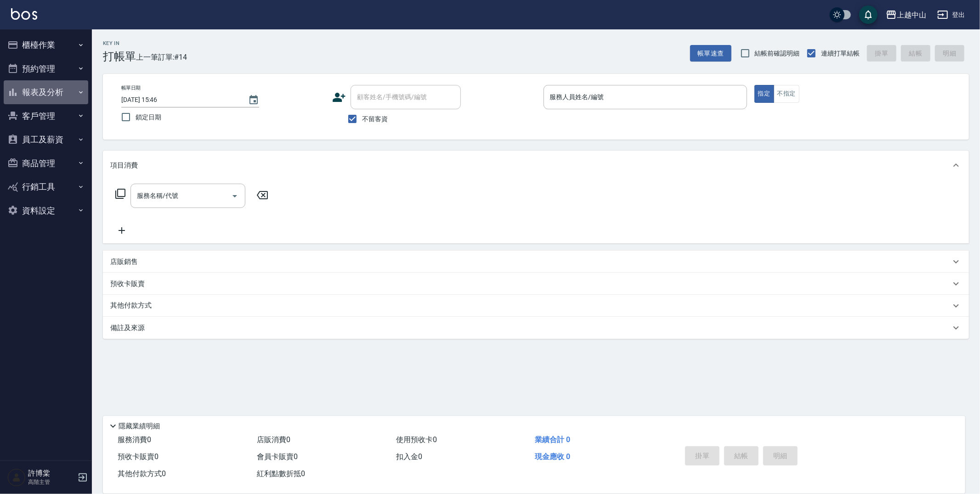
click at [46, 87] on button "報表及分析" at bounding box center [46, 92] width 85 height 24
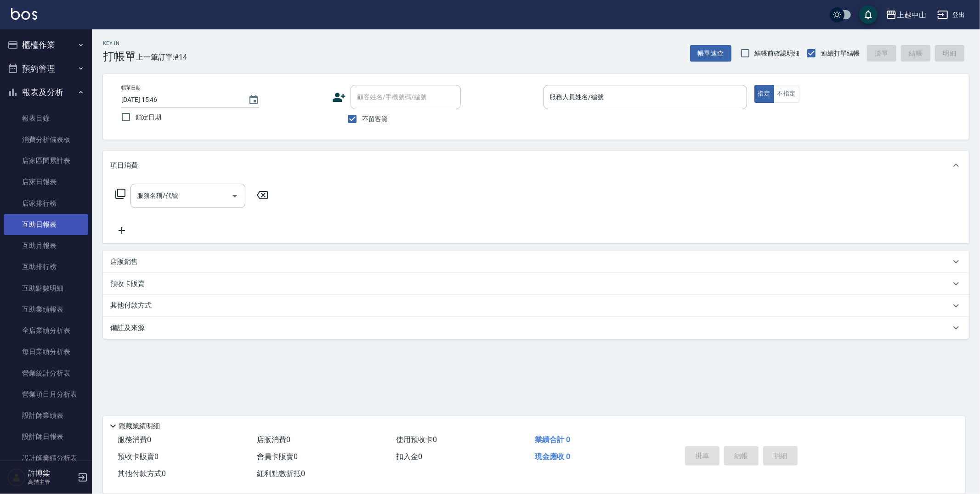
click at [61, 233] on link "互助日報表" at bounding box center [46, 224] width 85 height 21
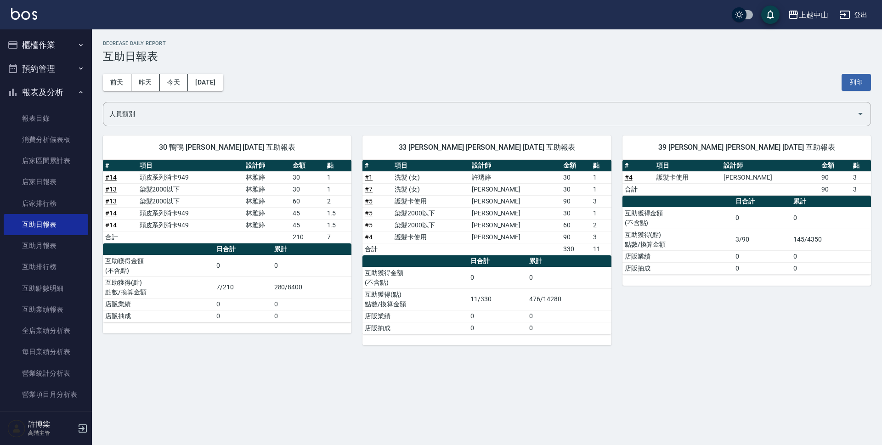
click at [46, 92] on button "報表及分析" at bounding box center [46, 92] width 85 height 24
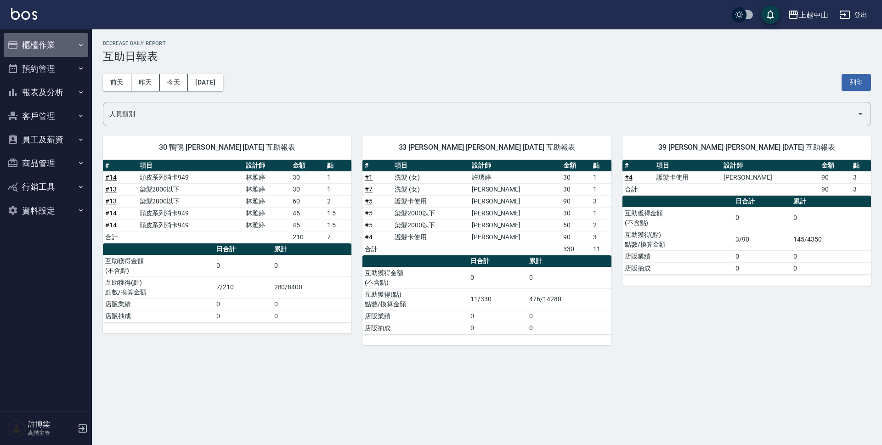
click at [34, 42] on button "櫃檯作業" at bounding box center [46, 45] width 85 height 24
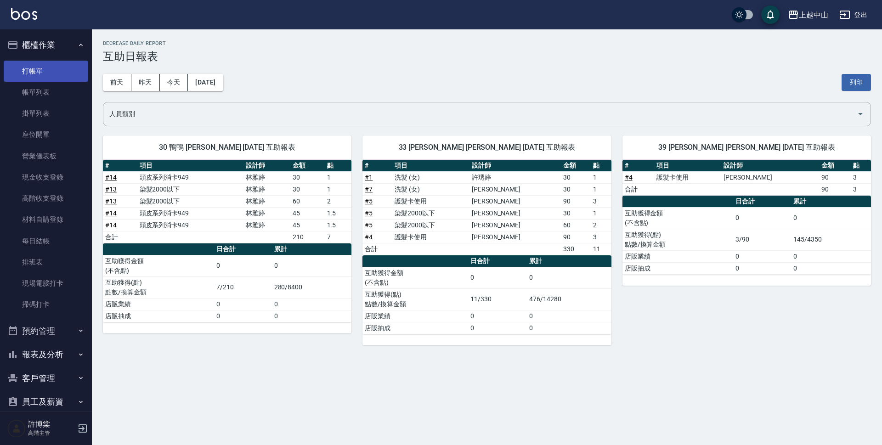
click at [42, 64] on link "打帳單" at bounding box center [46, 71] width 85 height 21
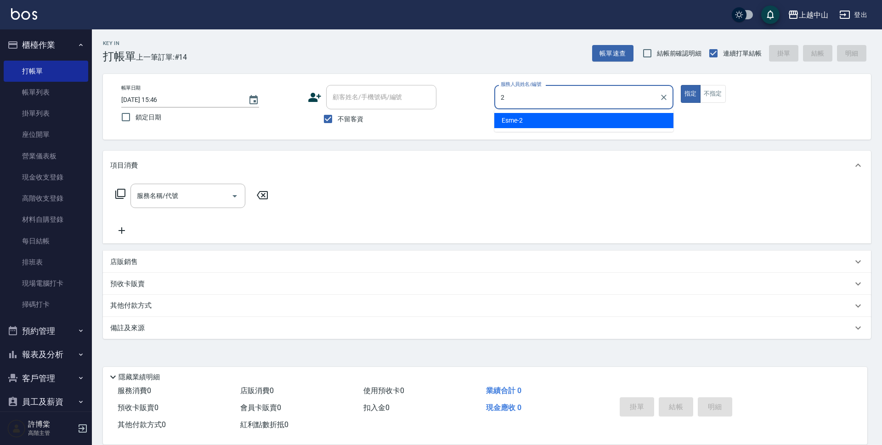
type input "Esme-2"
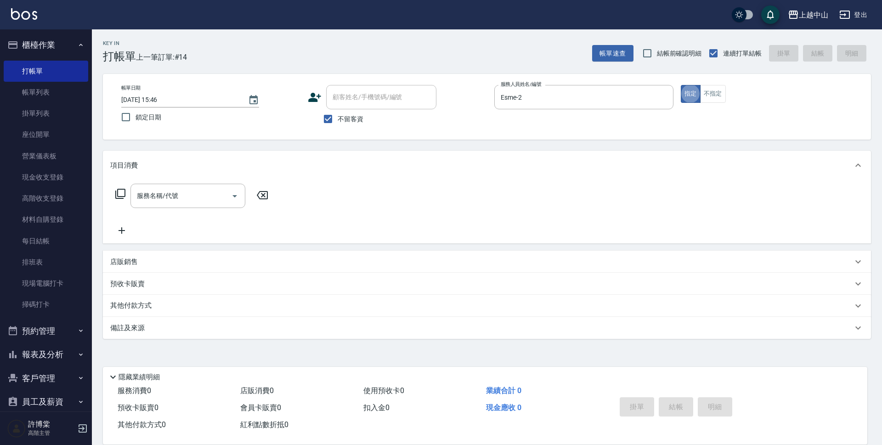
type button "true"
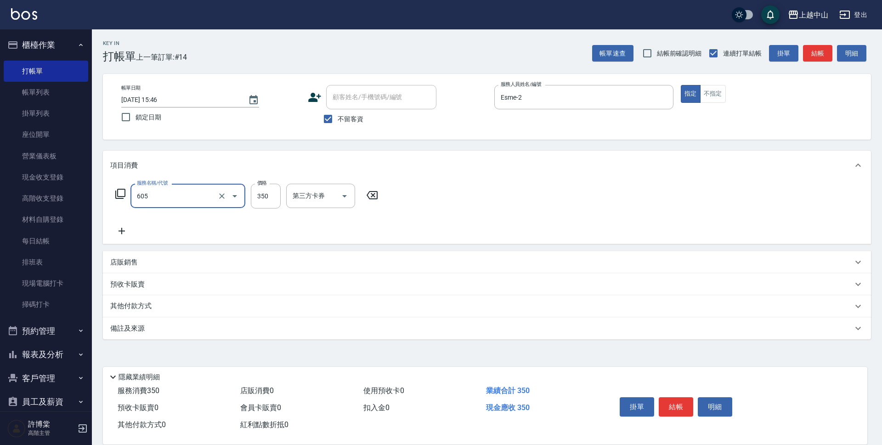
type input "洗髮 (女)(605)"
type input "400"
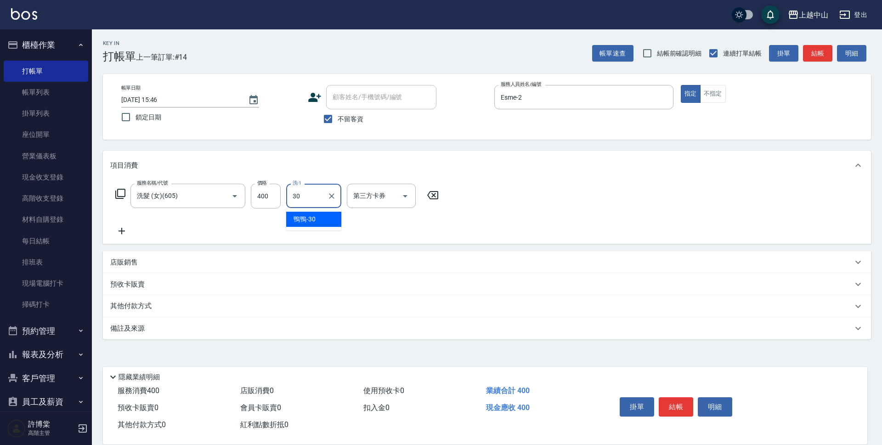
type input "鴨鴨-30"
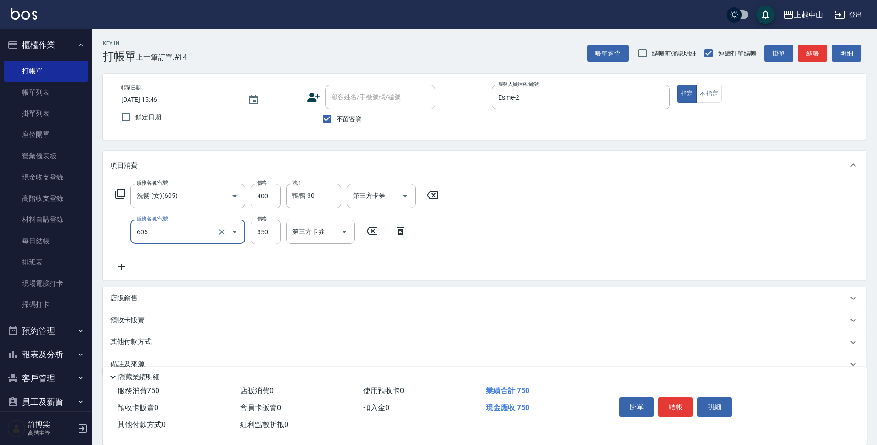
type input "洗髮 (女)(605)"
type input "400"
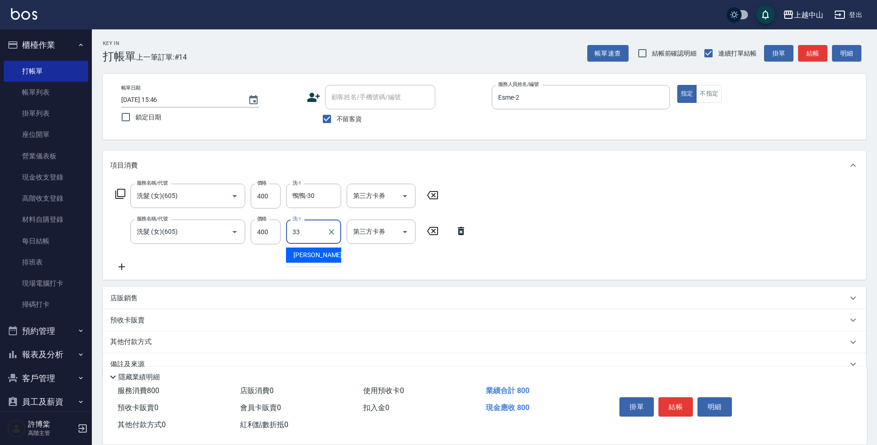
type input "[PERSON_NAME]-33"
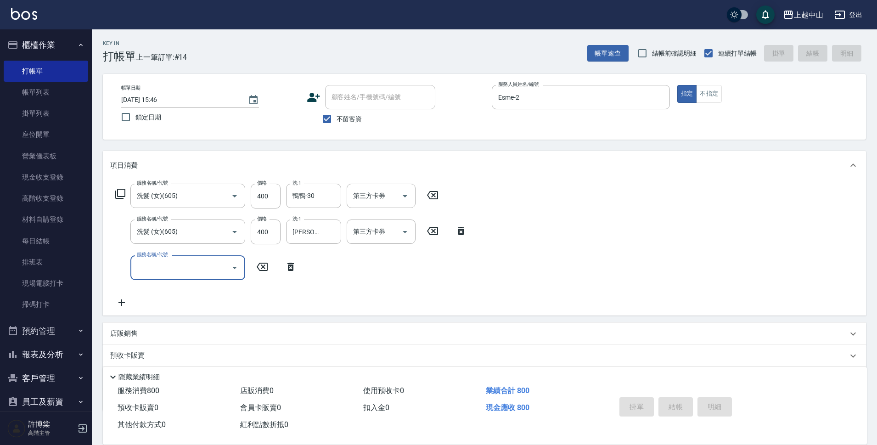
type input "[DATE] 15:51"
